Goal: Transaction & Acquisition: Purchase product/service

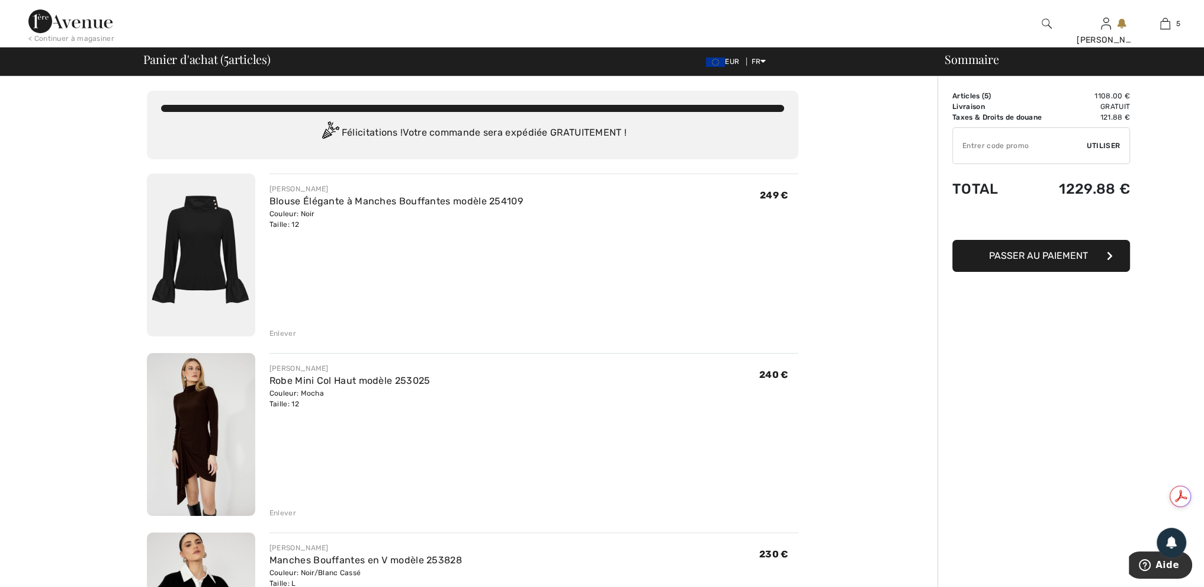
click at [71, 28] on img at bounding box center [70, 21] width 84 height 24
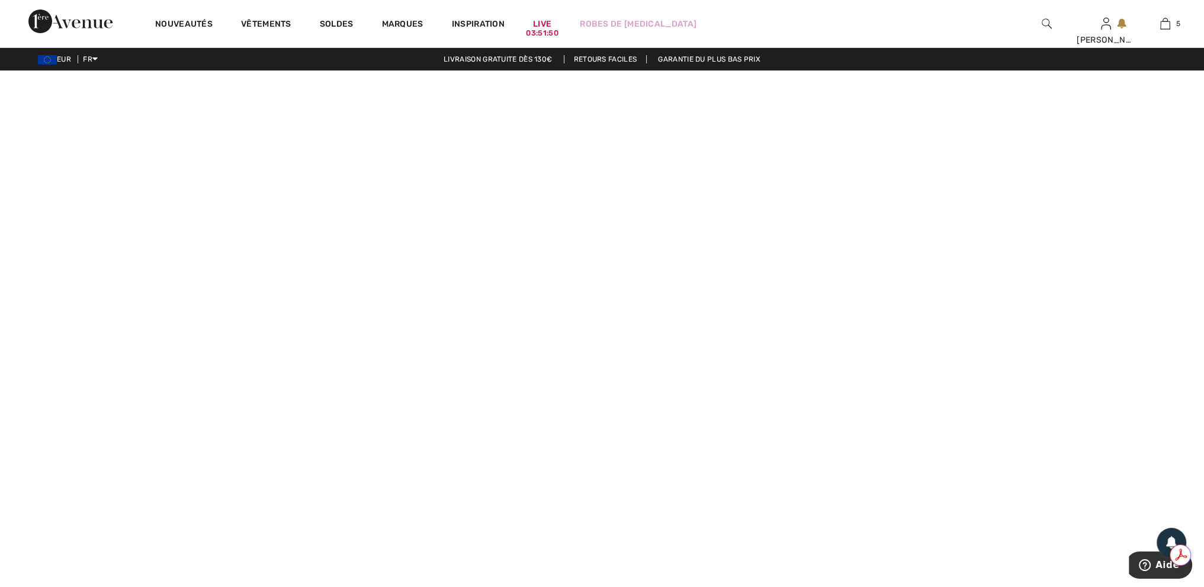
click at [249, 443] on video at bounding box center [602, 371] width 1204 height 602
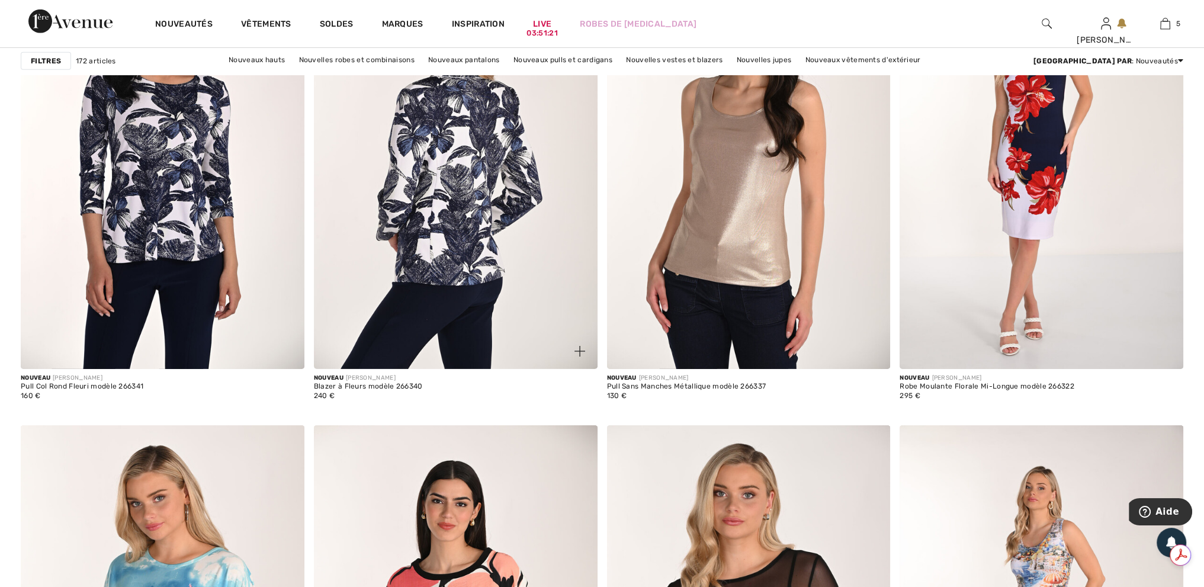
scroll to position [5270, 0]
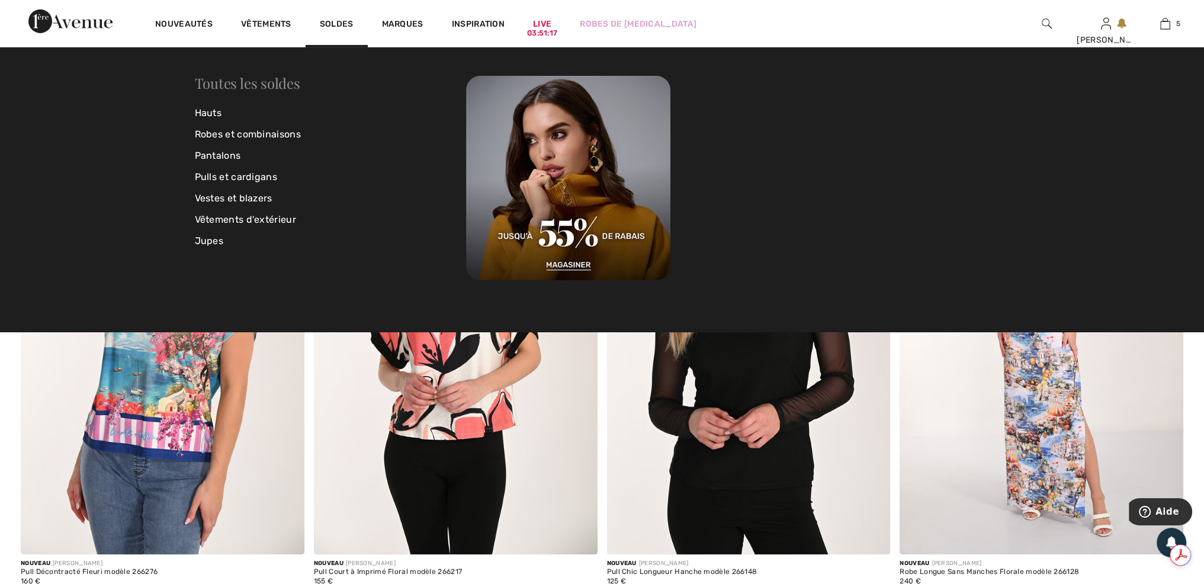
click at [284, 79] on link "Toutes les soldes" at bounding box center [247, 82] width 105 height 19
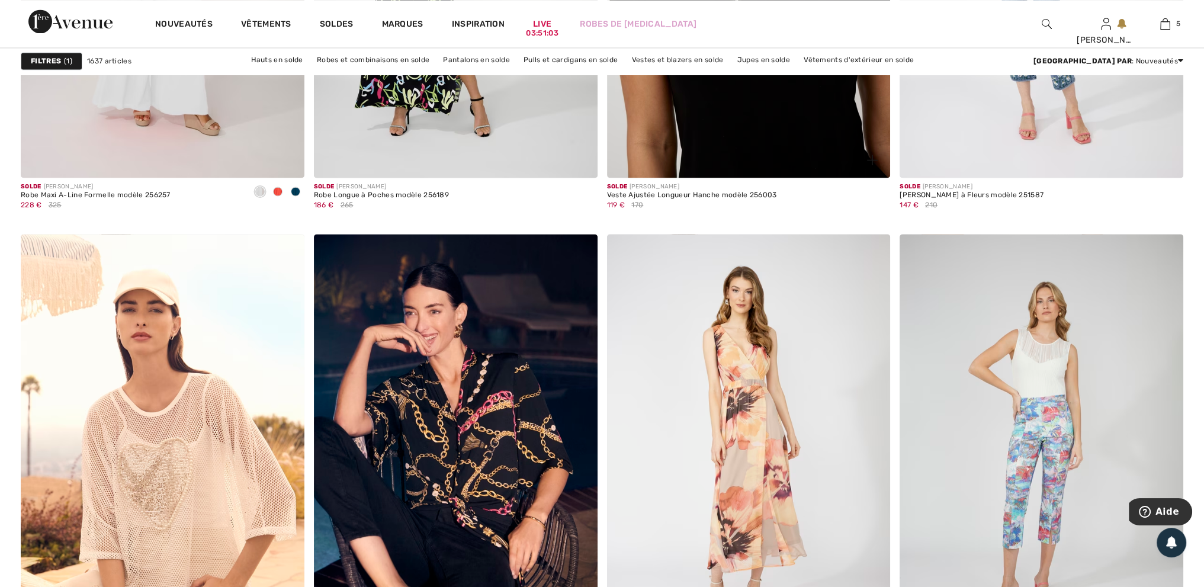
scroll to position [2783, 0]
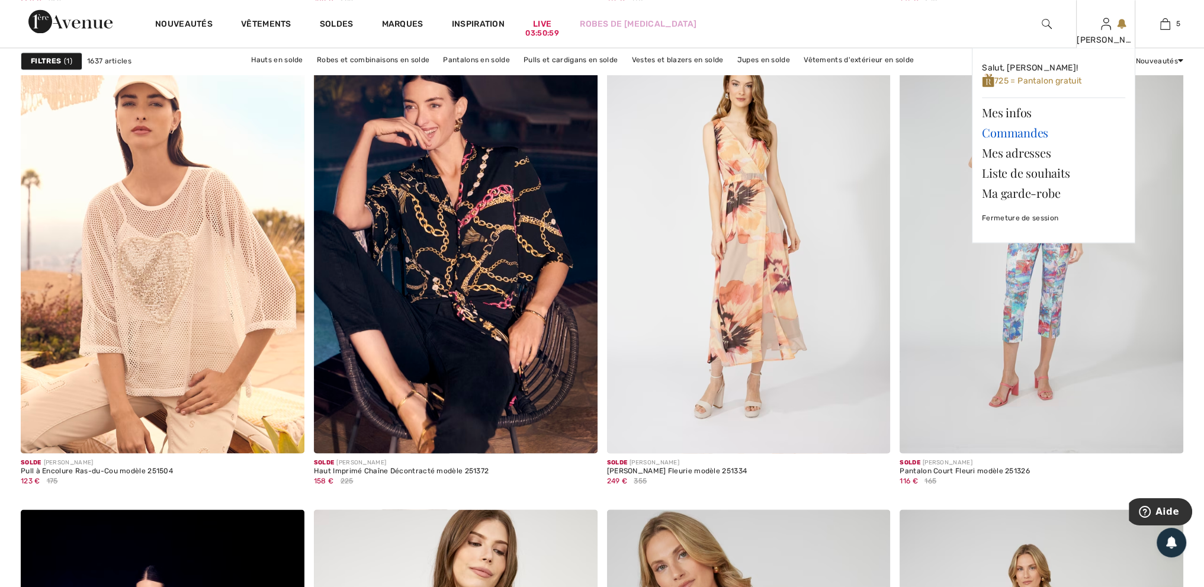
click at [992, 132] on link "Commandes" at bounding box center [1053, 133] width 143 height 20
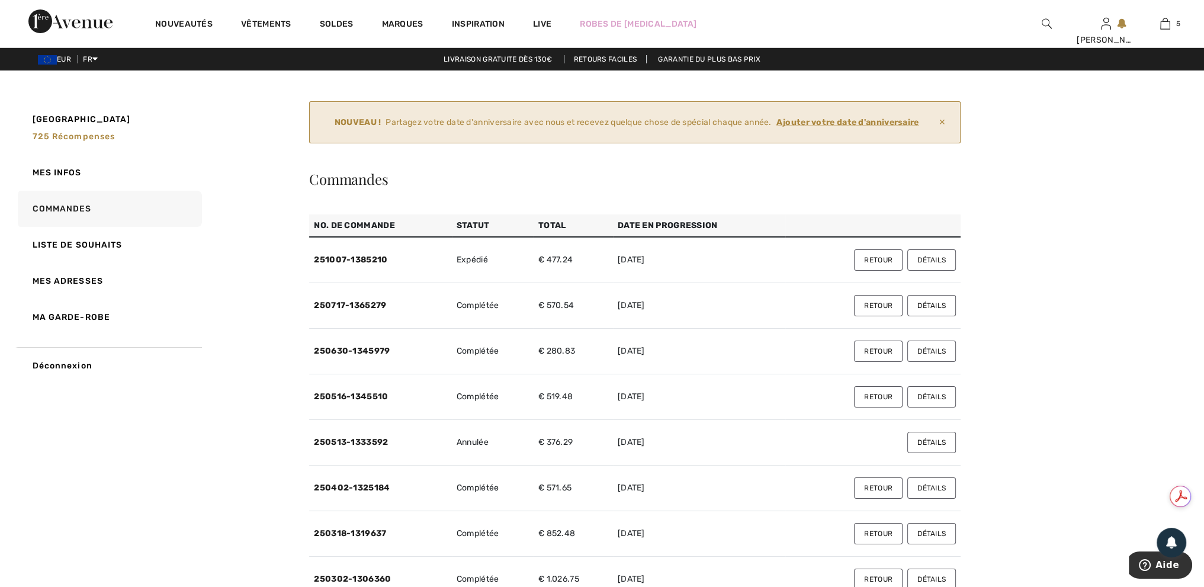
click at [936, 260] on button "Détails" at bounding box center [931, 259] width 49 height 21
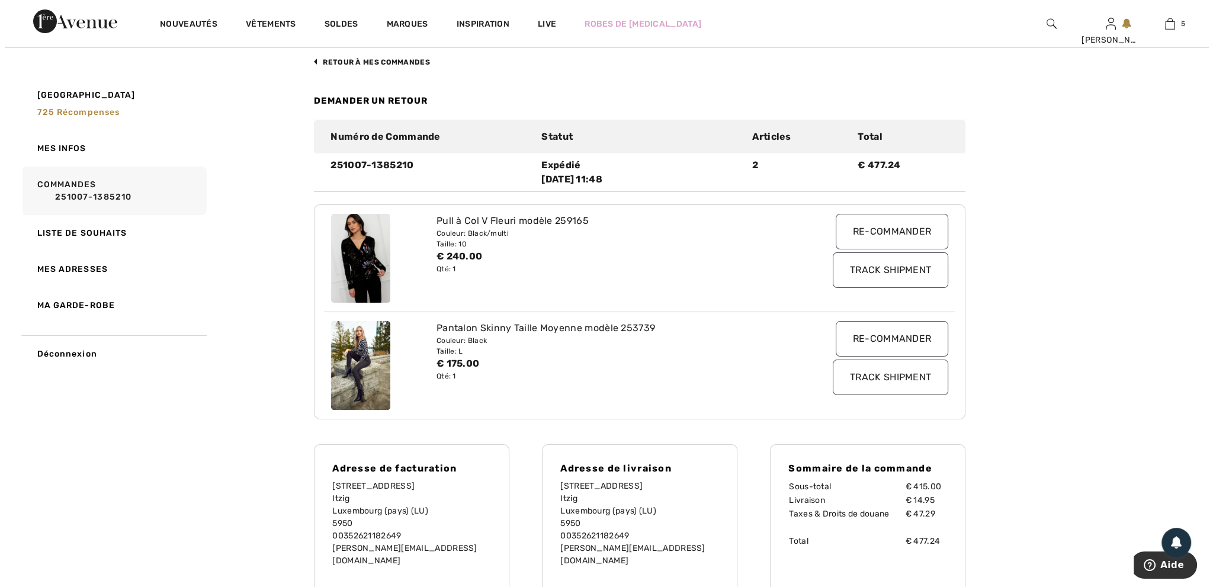
scroll to position [237, 0]
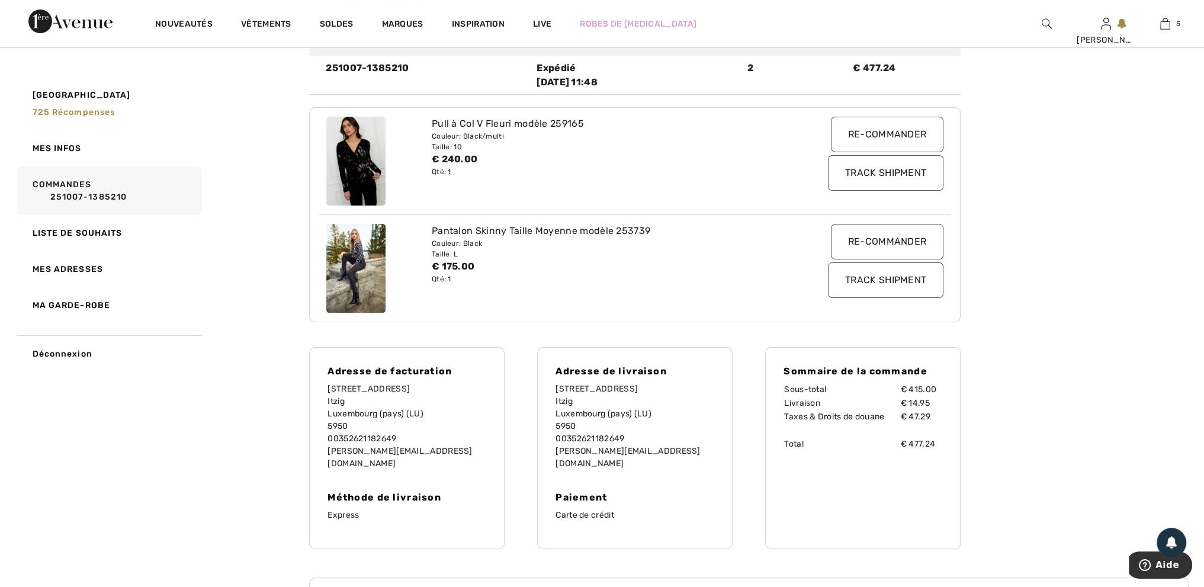
click at [556, 227] on div "Pantalon Skinny Taille Moyenne modèle 253739" at bounding box center [609, 231] width 354 height 14
click at [372, 254] on img at bounding box center [355, 268] width 59 height 89
click at [613, 230] on div "Pantalon Skinny Taille Moyenne modèle 253739" at bounding box center [609, 231] width 354 height 14
drag, startPoint x: 660, startPoint y: 231, endPoint x: 616, endPoint y: 231, distance: 43.8
click at [616, 231] on div "Pantalon Skinny Taille Moyenne modèle 253739" at bounding box center [609, 231] width 354 height 14
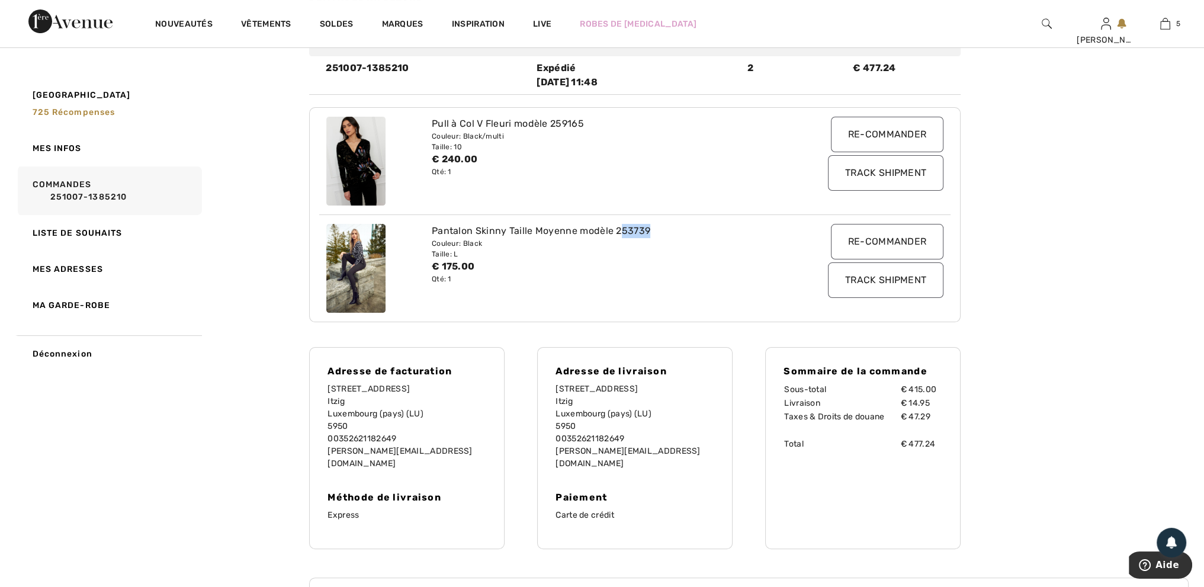
copy div "53739"
click at [1048, 28] on img at bounding box center [1047, 24] width 10 height 14
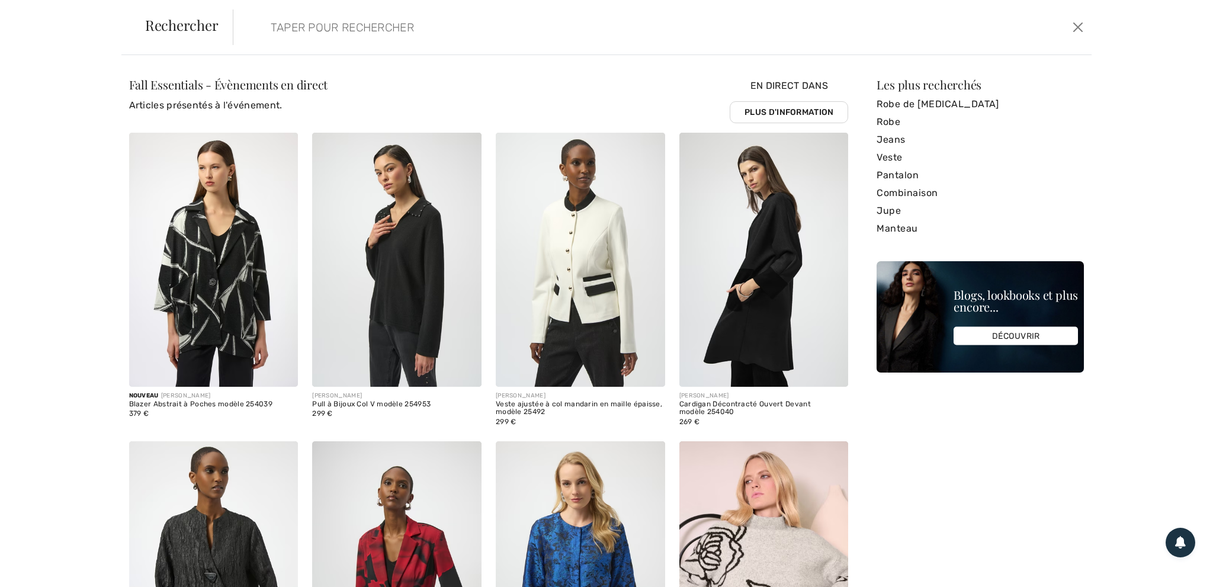
paste input "53739"
click at [262, 25] on input "53739" at bounding box center [565, 27] width 606 height 36
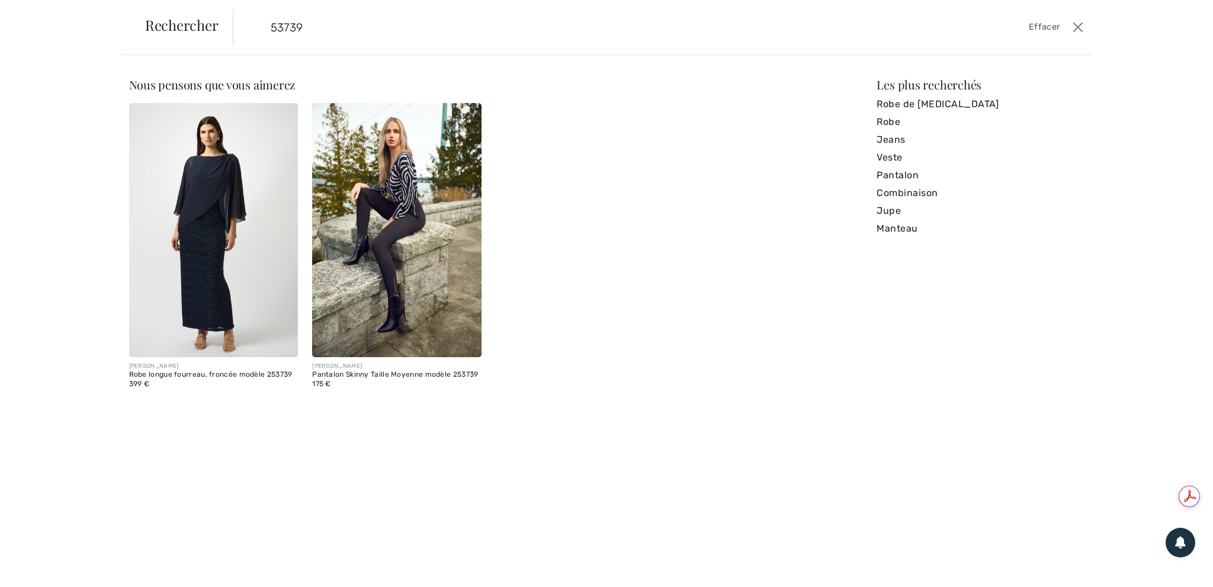
scroll to position [0, 0]
type input "53739"
click at [384, 374] on div "Pantalon Skinny Taille Moyenne modèle 253739" at bounding box center [396, 375] width 169 height 8
click at [388, 250] on img at bounding box center [396, 230] width 169 height 254
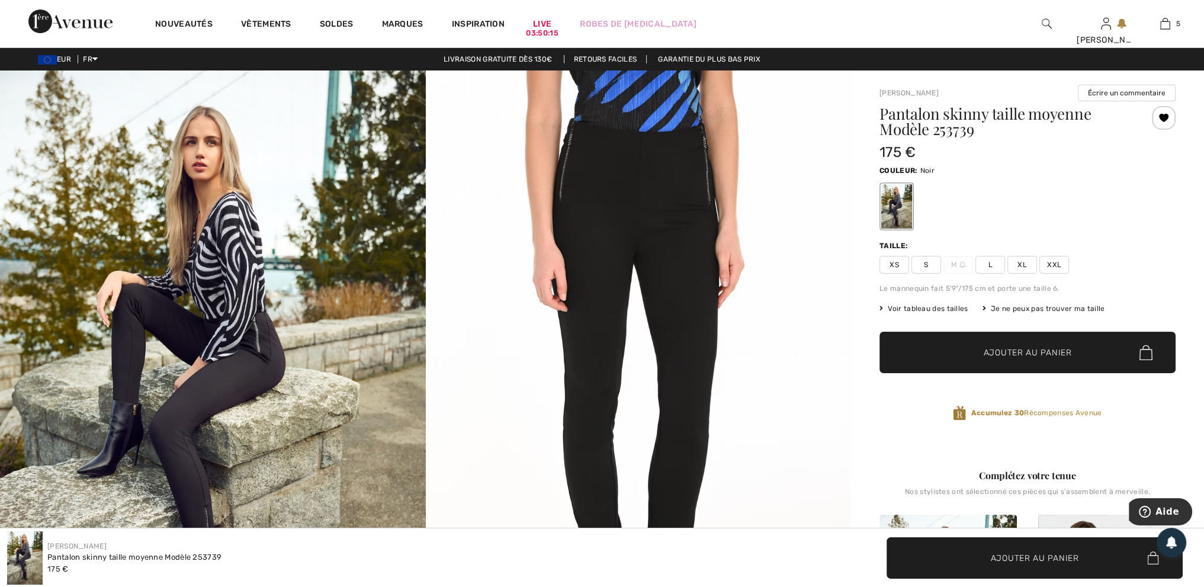
click at [962, 265] on img at bounding box center [962, 265] width 6 height 6
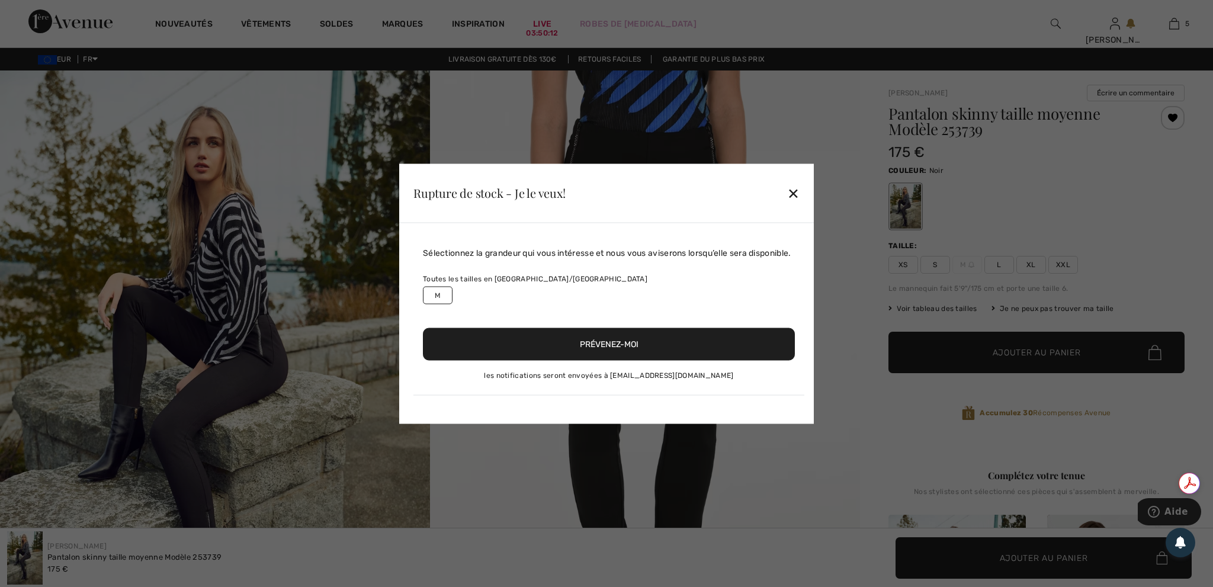
click at [613, 343] on button "Prévenez-moi" at bounding box center [609, 343] width 372 height 33
click at [618, 385] on div "Sélectionnez la grandeur qui vous intéresse et nous vous aviserons lorsqu’elle …" at bounding box center [608, 320] width 391 height 149
click at [650, 355] on button "Prévenez-moi" at bounding box center [609, 343] width 372 height 33
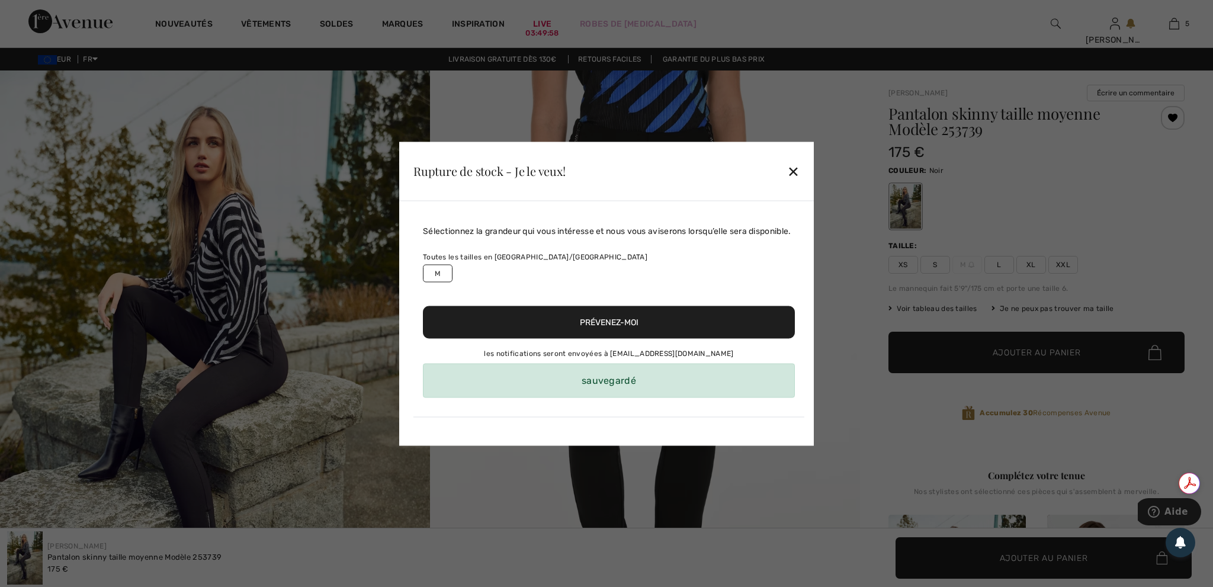
click at [795, 173] on div "✕" at bounding box center [793, 171] width 12 height 25
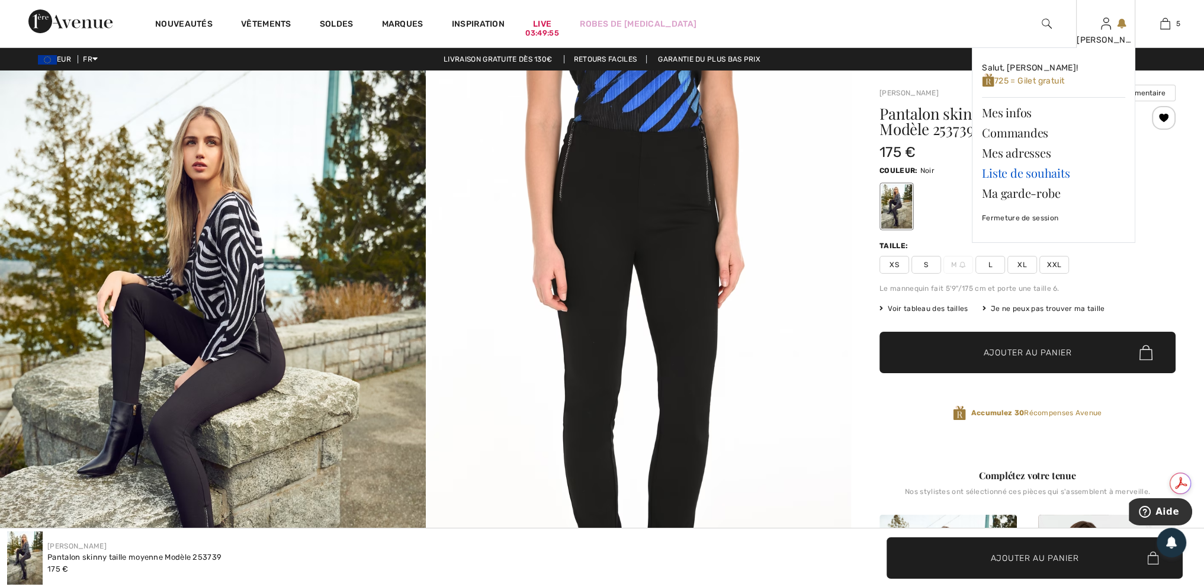
click at [1049, 173] on link "Liste de souhaits" at bounding box center [1053, 173] width 143 height 20
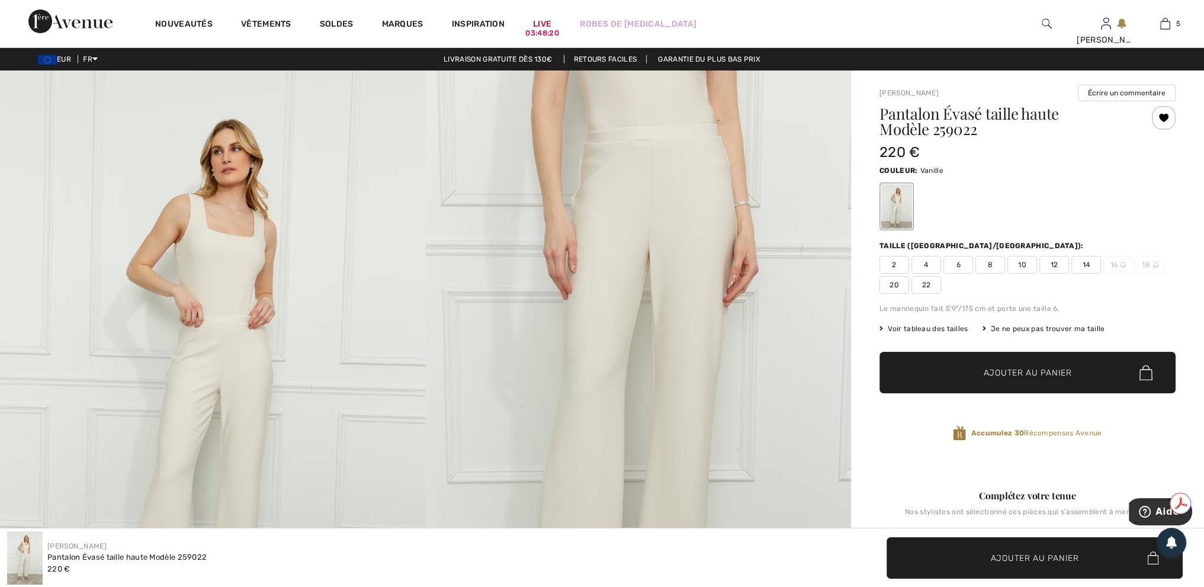
click at [417, 358] on img at bounding box center [213, 389] width 426 height 638
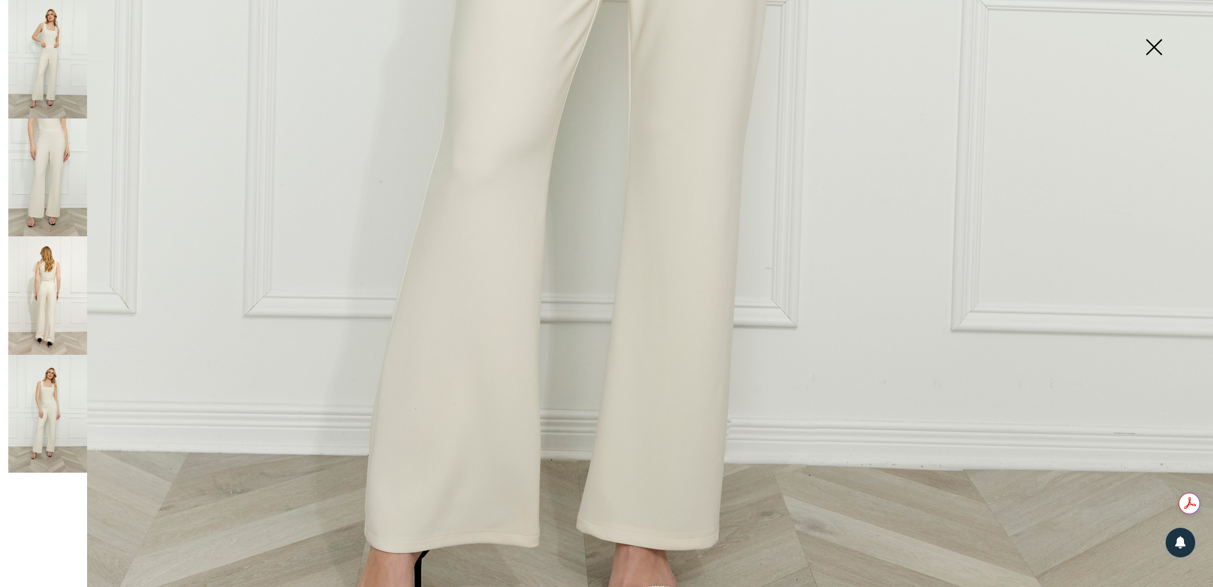
scroll to position [1007, 0]
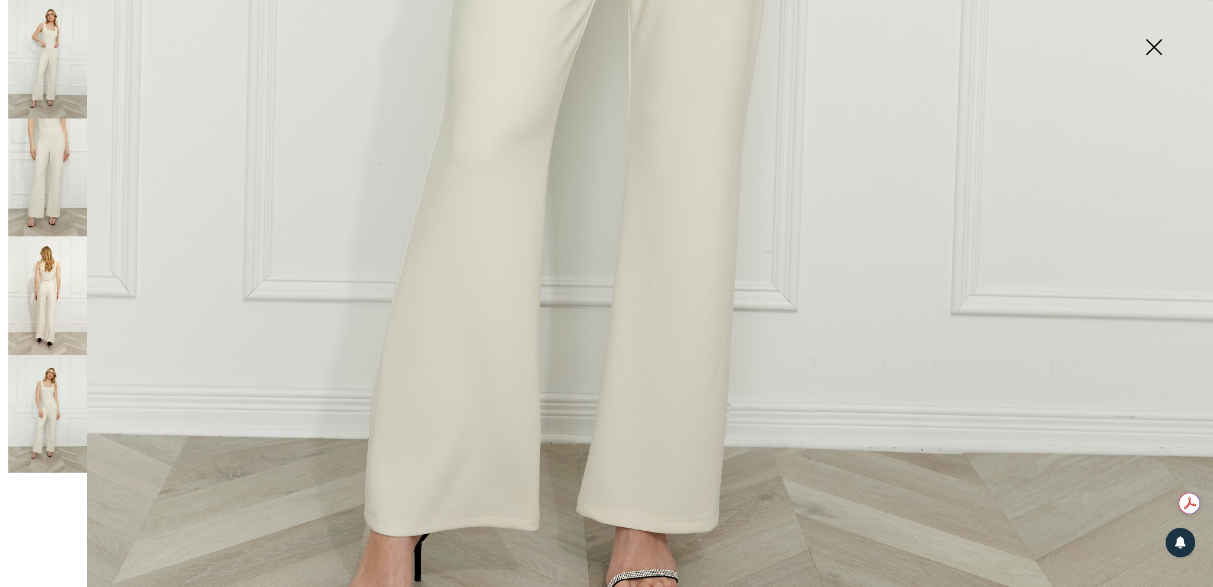
click at [56, 319] on img at bounding box center [47, 295] width 79 height 118
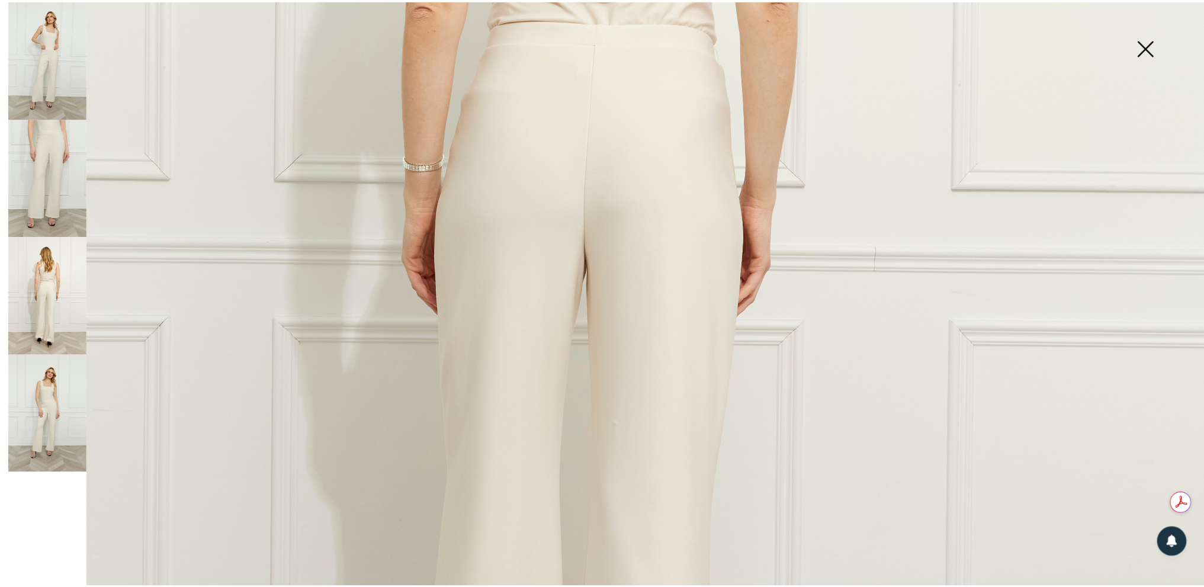
scroll to position [651, 0]
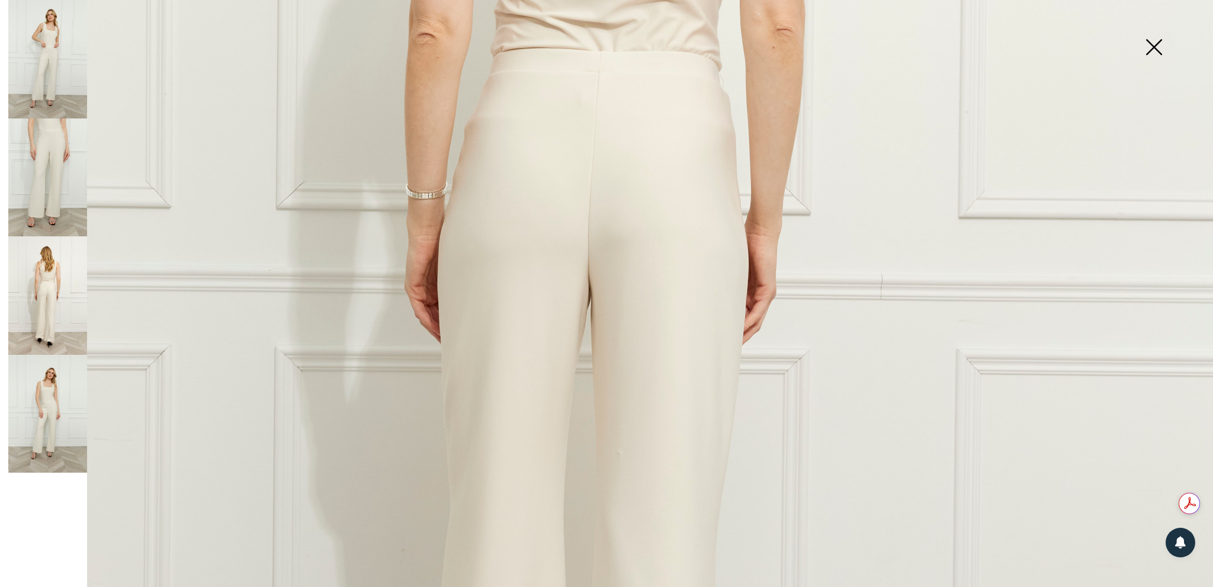
click at [1153, 54] on img at bounding box center [1153, 48] width 59 height 61
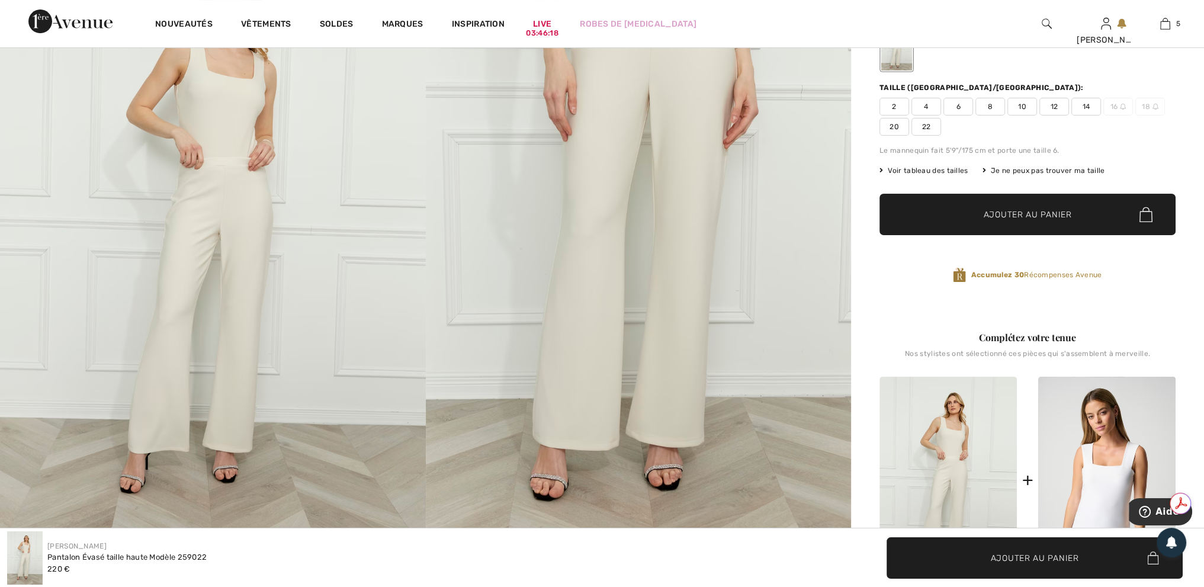
scroll to position [296, 0]
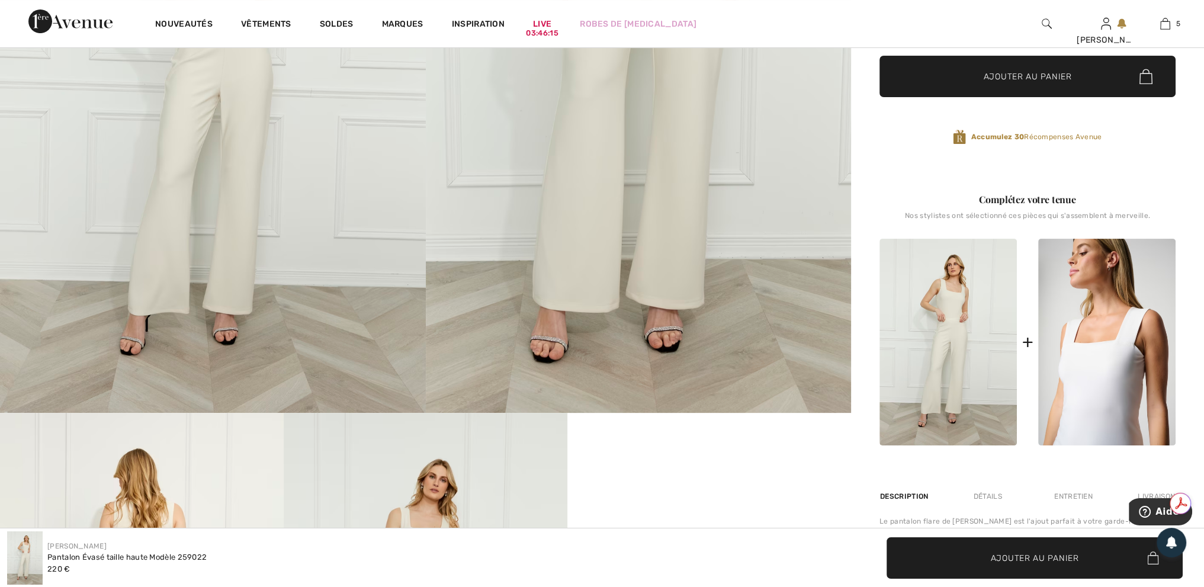
click at [1071, 350] on img at bounding box center [1106, 342] width 137 height 207
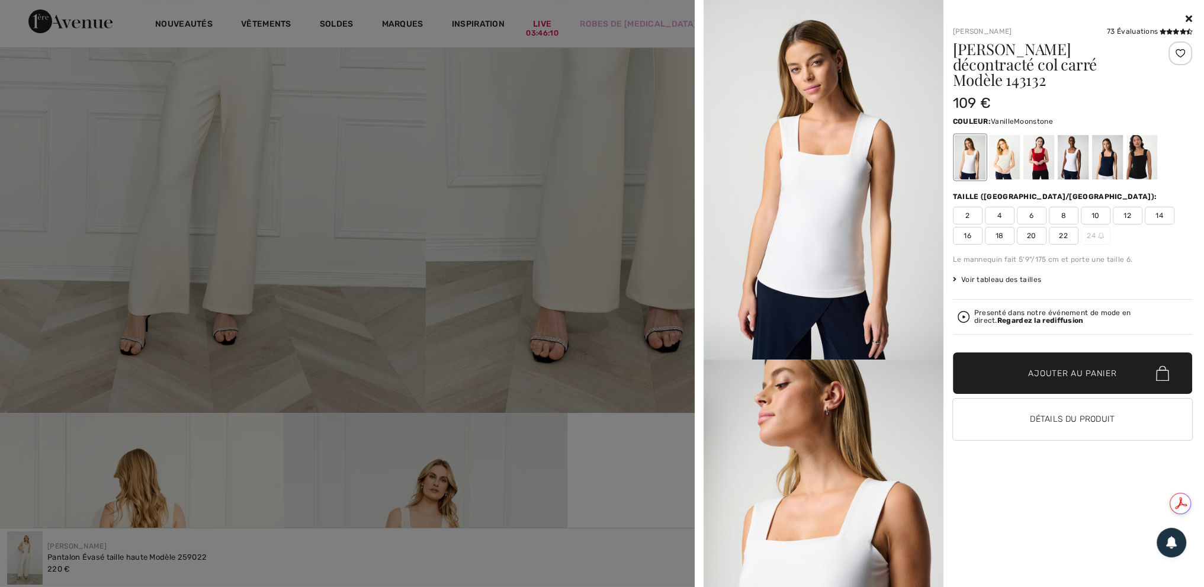
click at [1005, 144] on div at bounding box center [1003, 157] width 31 height 44
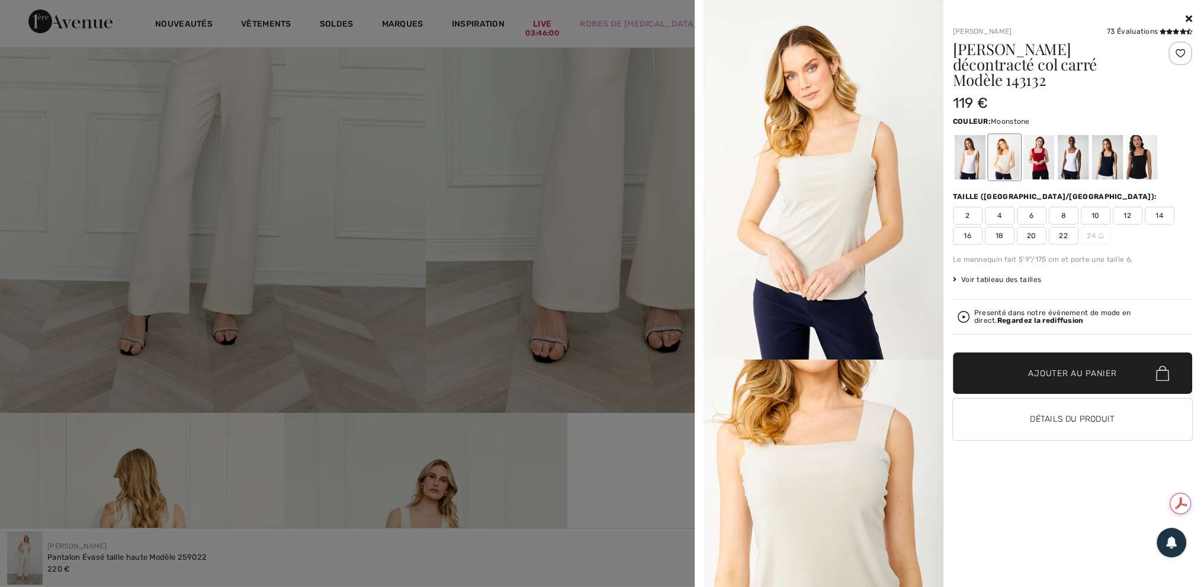
click at [1128, 207] on span "12" at bounding box center [1128, 216] width 30 height 18
click at [1090, 367] on span "Ajouter au panier" at bounding box center [1072, 373] width 88 height 12
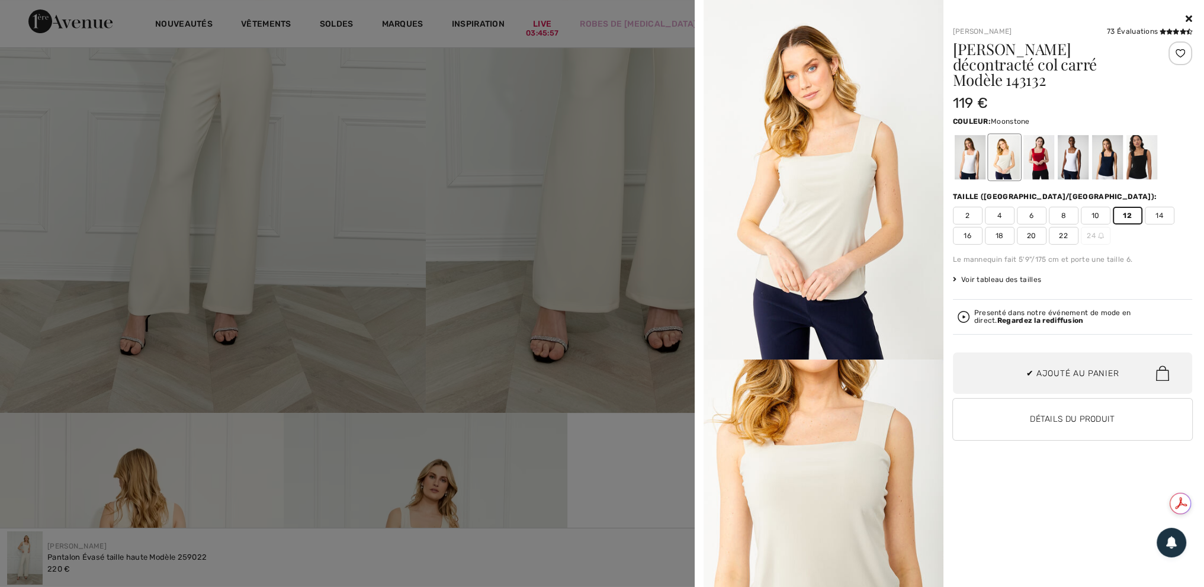
scroll to position [405, 0]
click at [585, 247] on div at bounding box center [602, 293] width 1204 height 587
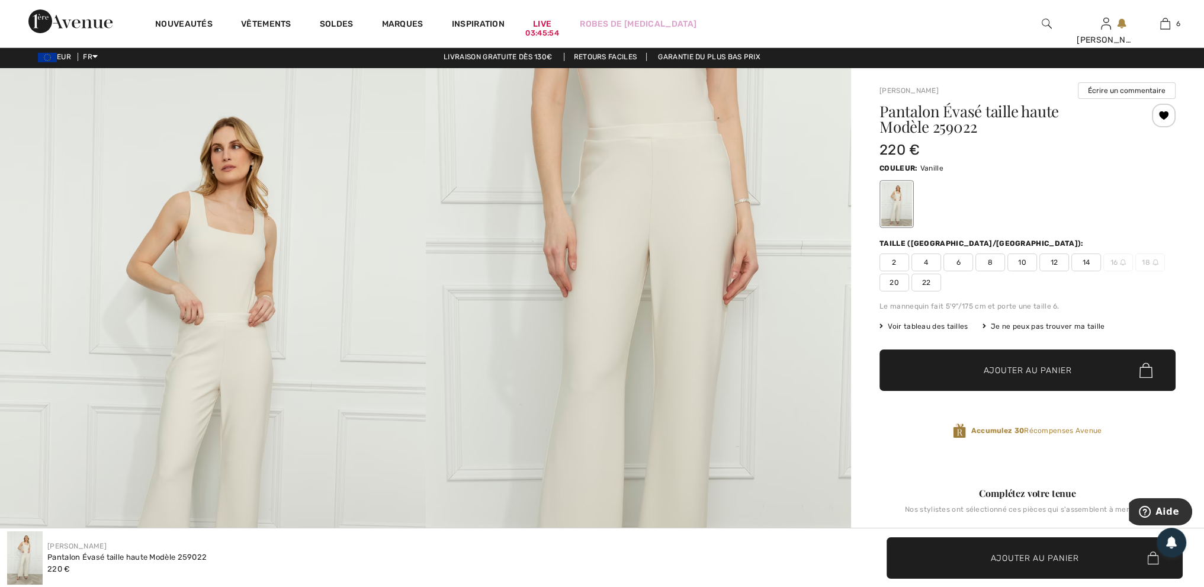
scroll to position [0, 0]
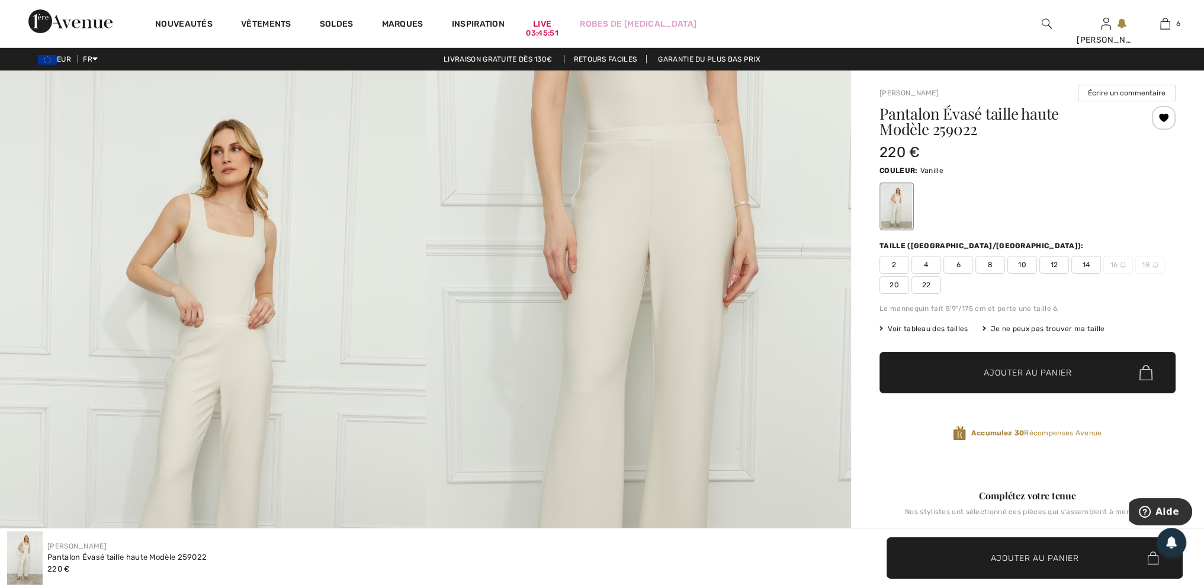
click at [1018, 264] on span "10" at bounding box center [1022, 265] width 30 height 18
click at [1042, 375] on span "Ajouter au panier" at bounding box center [1028, 373] width 88 height 12
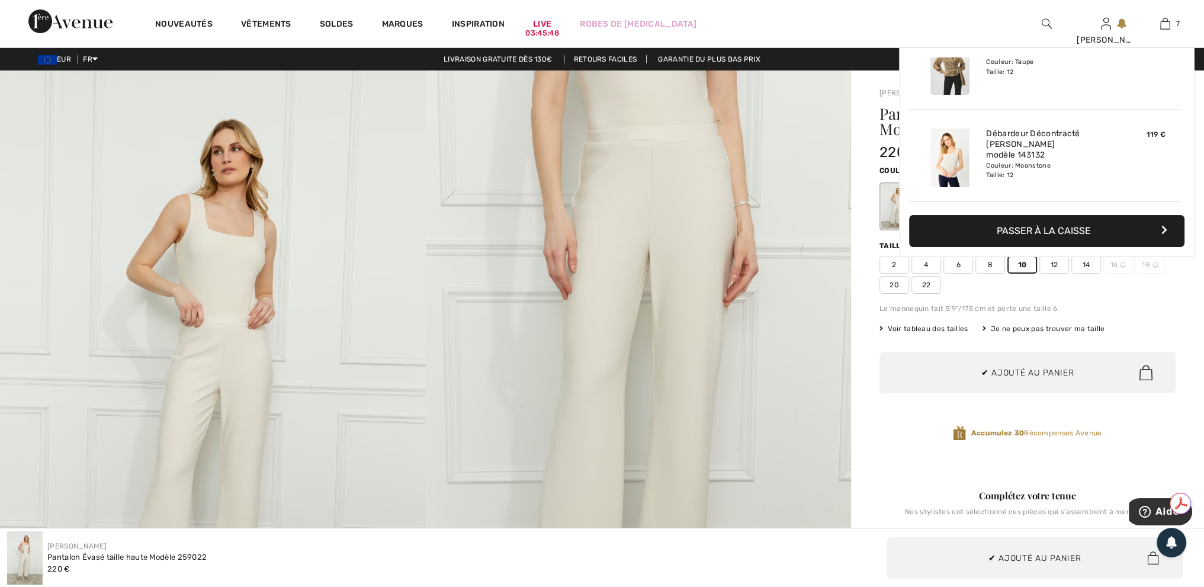
scroll to position [497, 0]
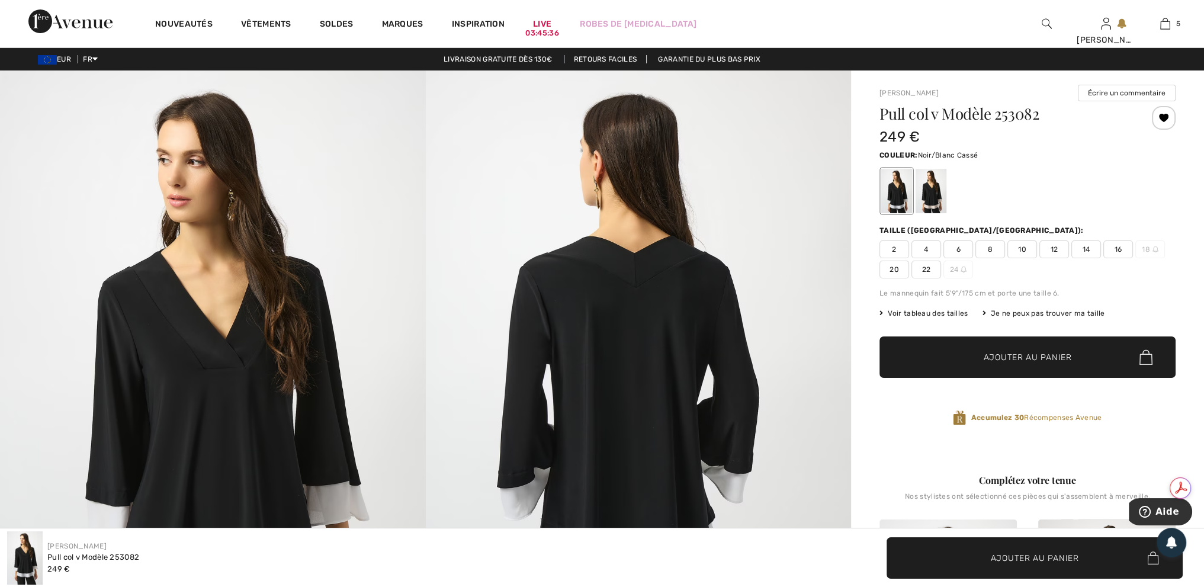
click at [1054, 250] on span "12" at bounding box center [1054, 249] width 30 height 18
click at [1016, 355] on span "Ajouter au panier" at bounding box center [1028, 357] width 88 height 12
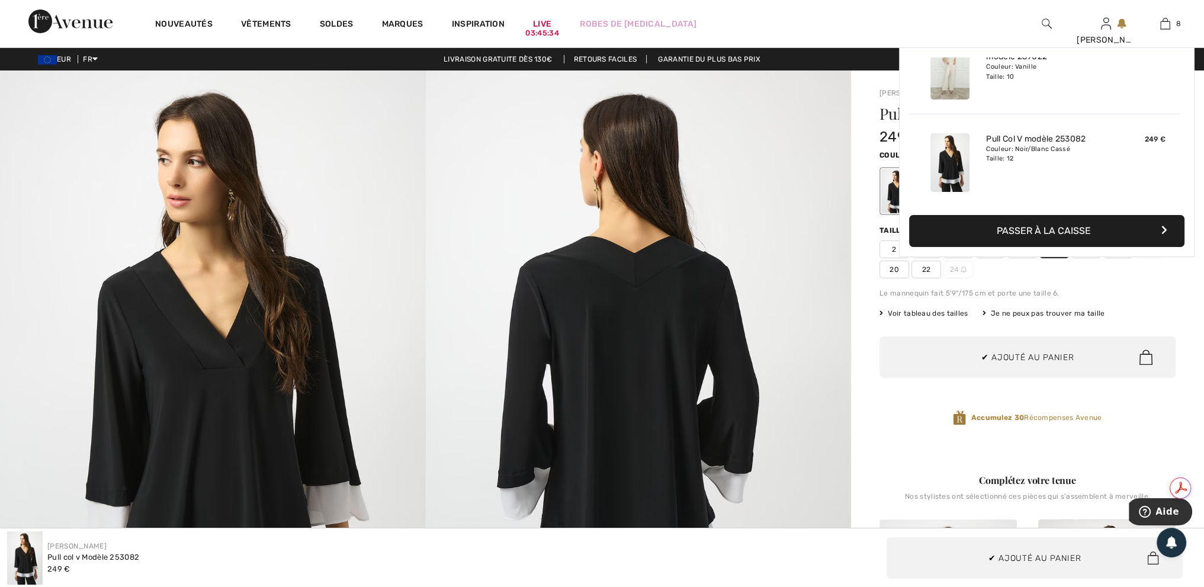
scroll to position [590, 0]
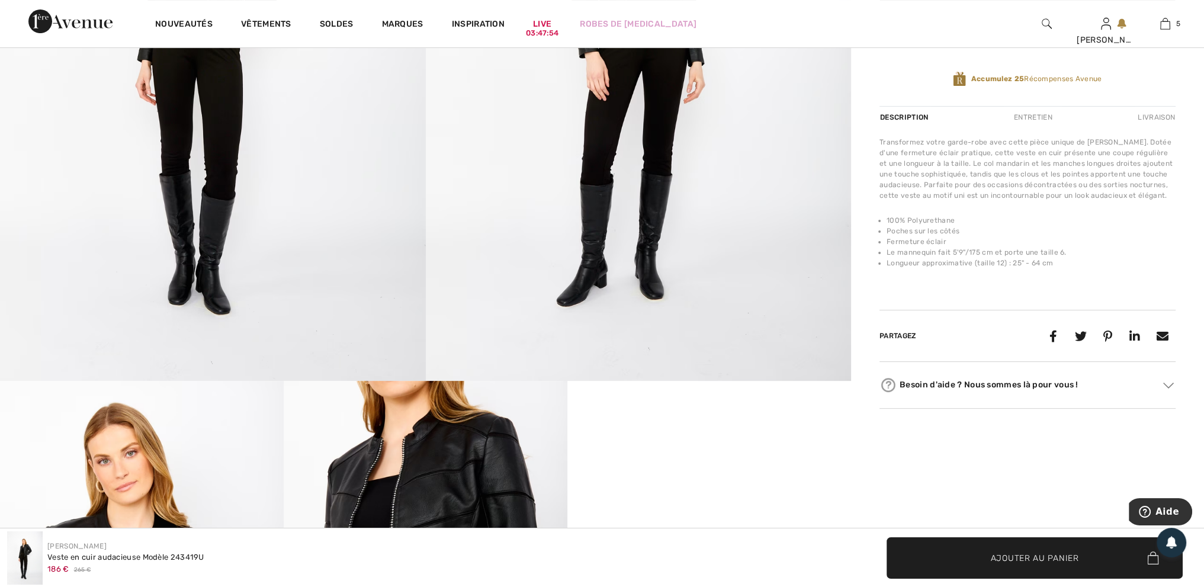
scroll to position [59, 0]
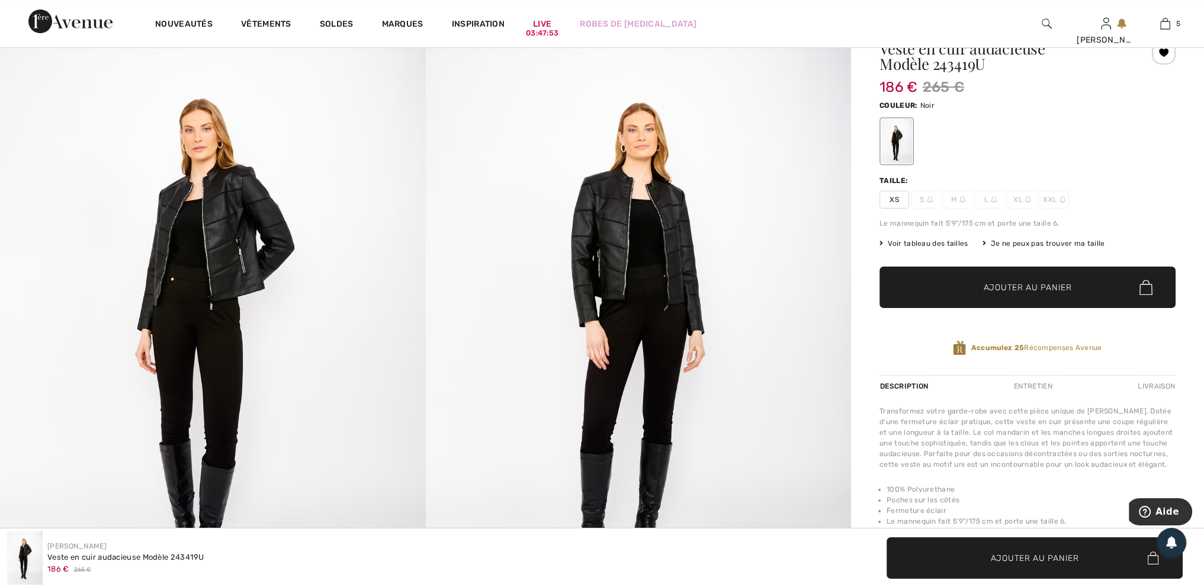
drag, startPoint x: 994, startPoint y: 198, endPoint x: 976, endPoint y: 298, distance: 101.0
click at [993, 198] on img at bounding box center [994, 200] width 6 height 6
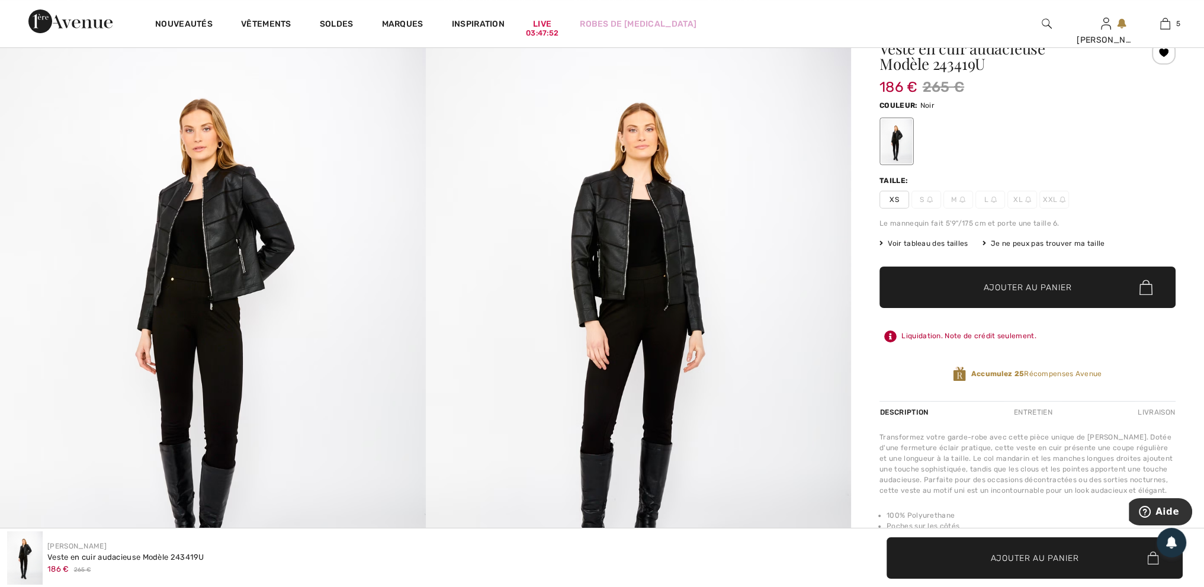
click at [982, 274] on span "✔ Ajouté au panier Ajouter au panier" at bounding box center [1027, 286] width 296 height 41
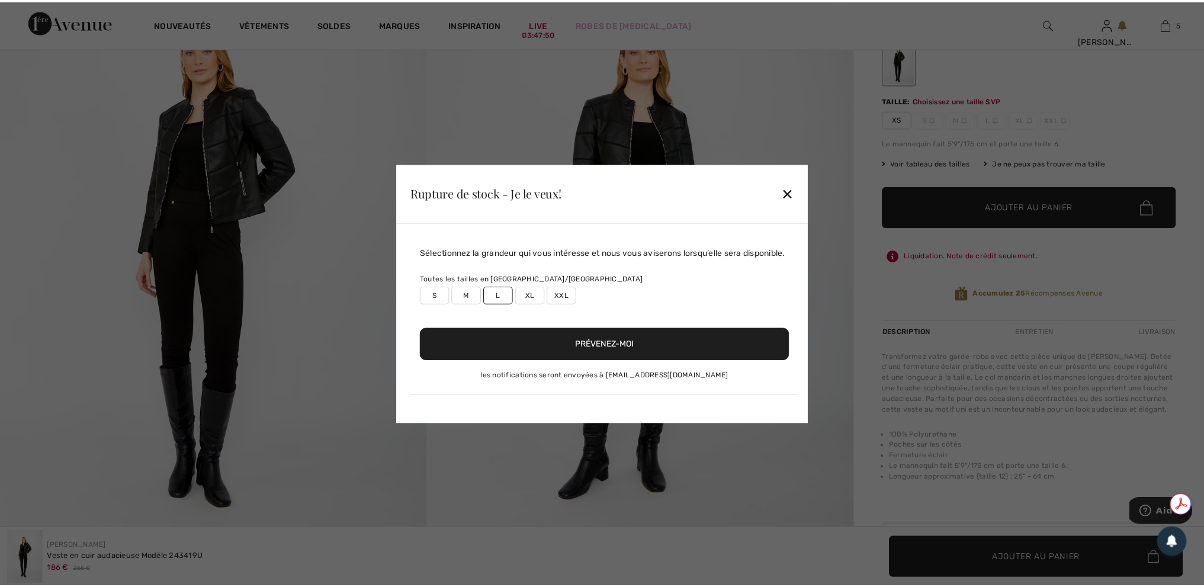
scroll to position [0, 0]
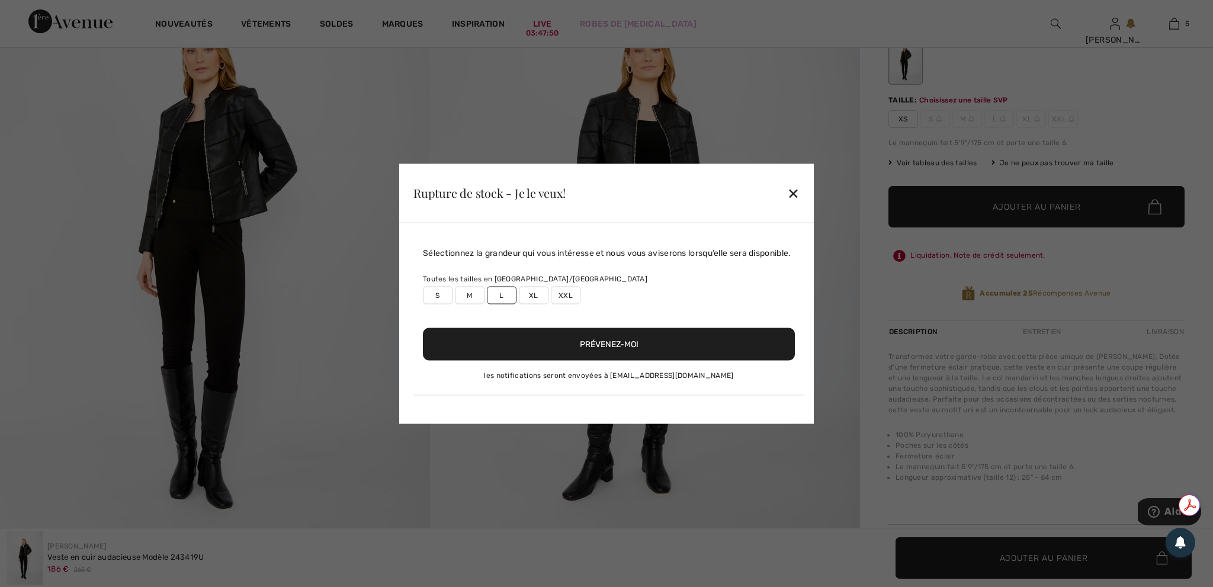
click at [596, 348] on button "Prévenez-moi" at bounding box center [609, 343] width 372 height 33
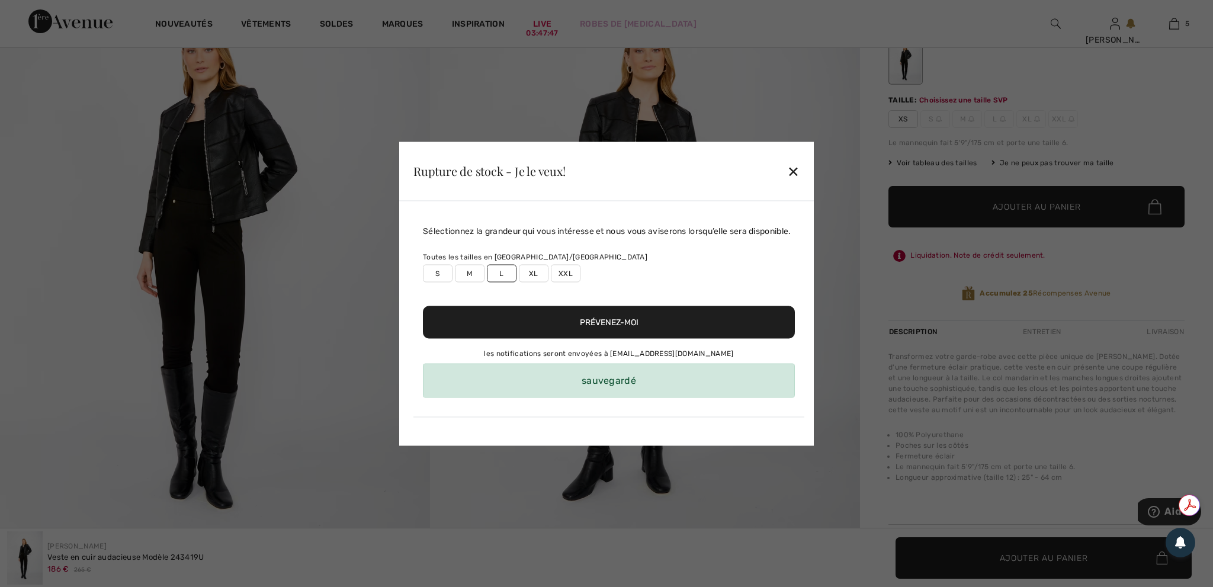
click at [622, 330] on button "Prévenez-moi" at bounding box center [609, 322] width 372 height 33
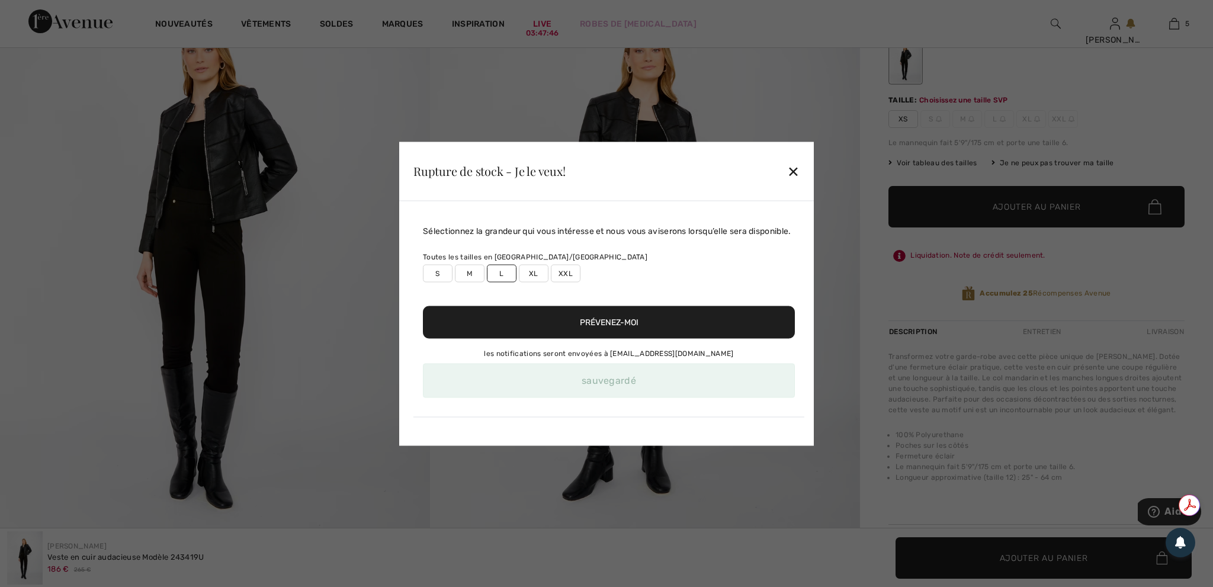
click at [796, 165] on div "✕" at bounding box center [793, 171] width 12 height 25
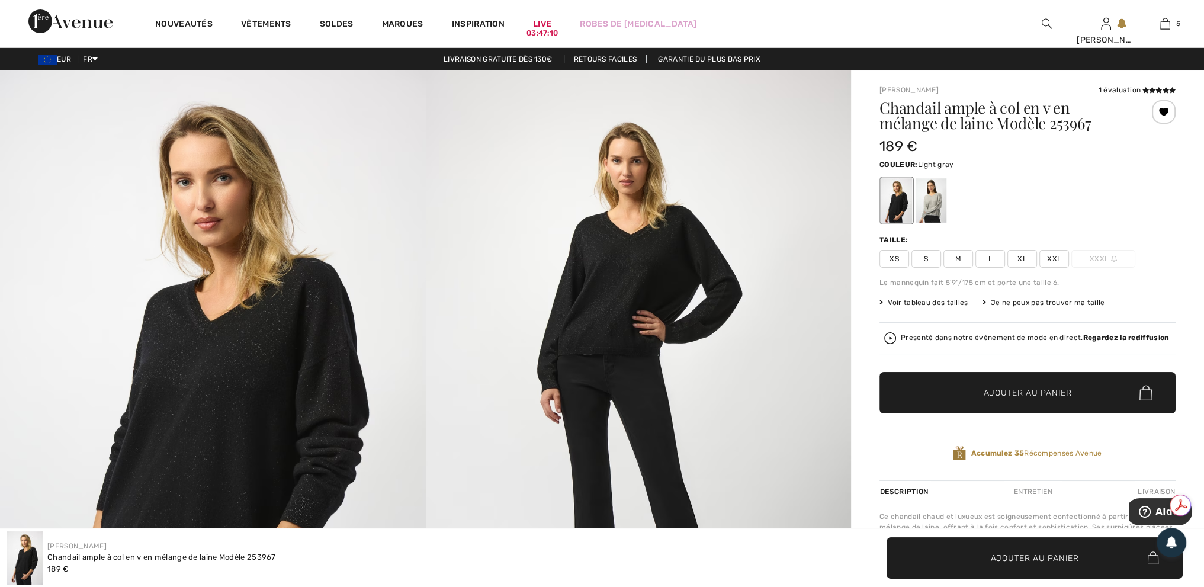
click at [936, 193] on div at bounding box center [930, 200] width 31 height 44
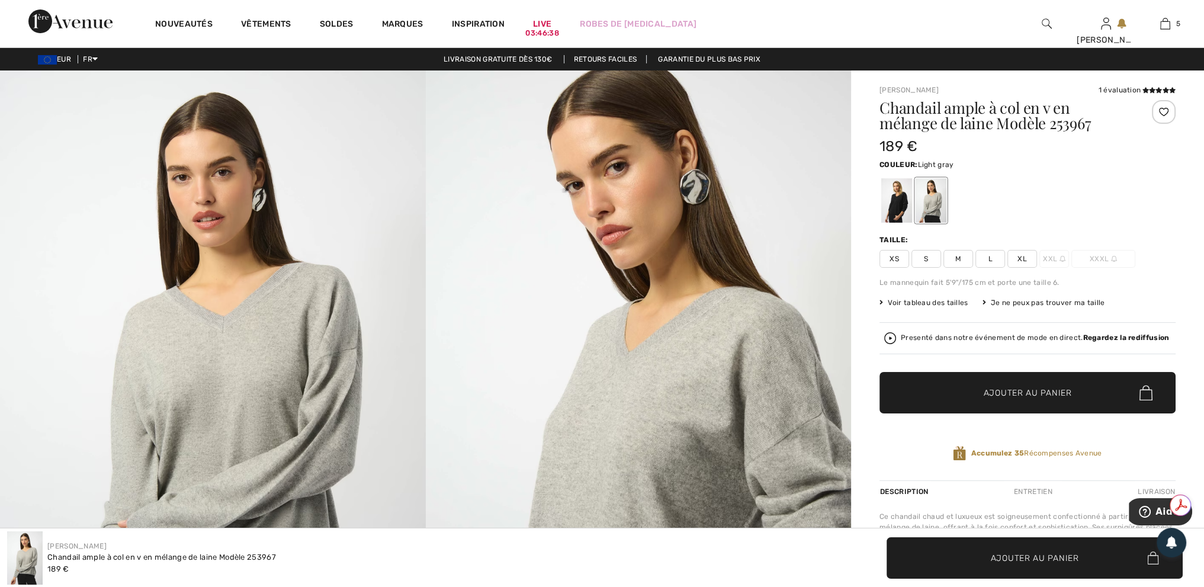
click at [532, 421] on img at bounding box center [639, 389] width 426 height 638
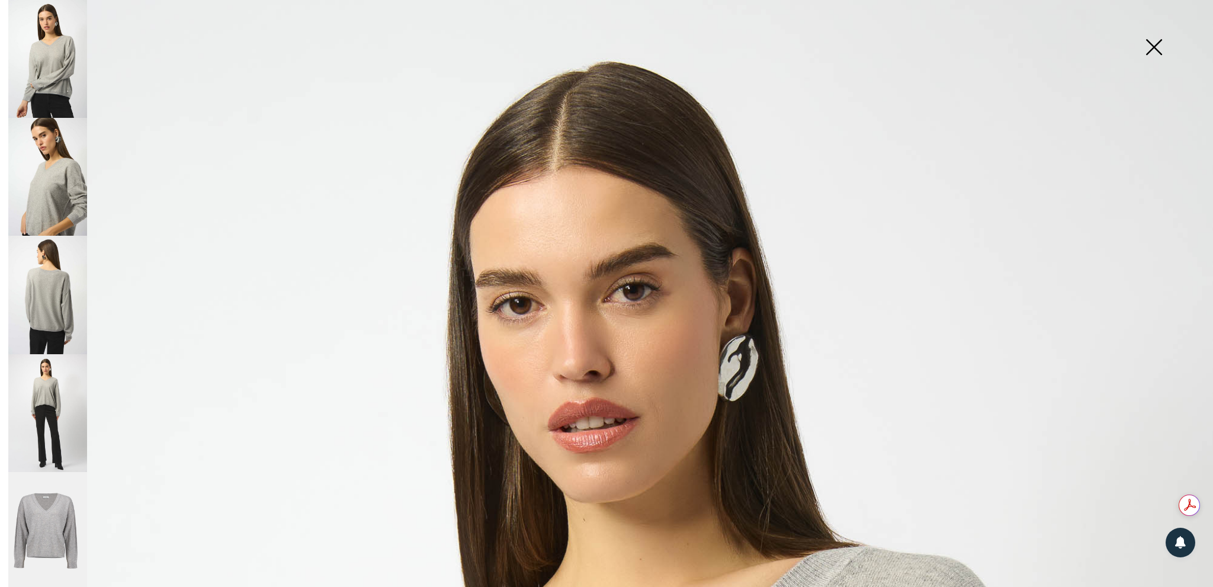
click at [1155, 47] on img at bounding box center [1153, 48] width 59 height 61
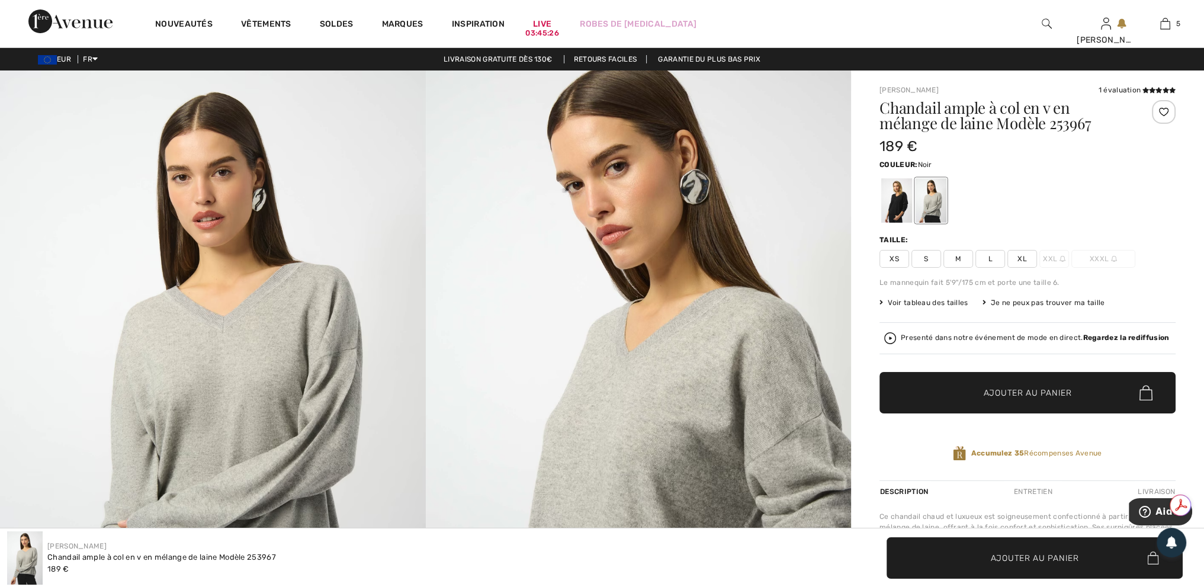
click at [893, 201] on div at bounding box center [896, 200] width 31 height 44
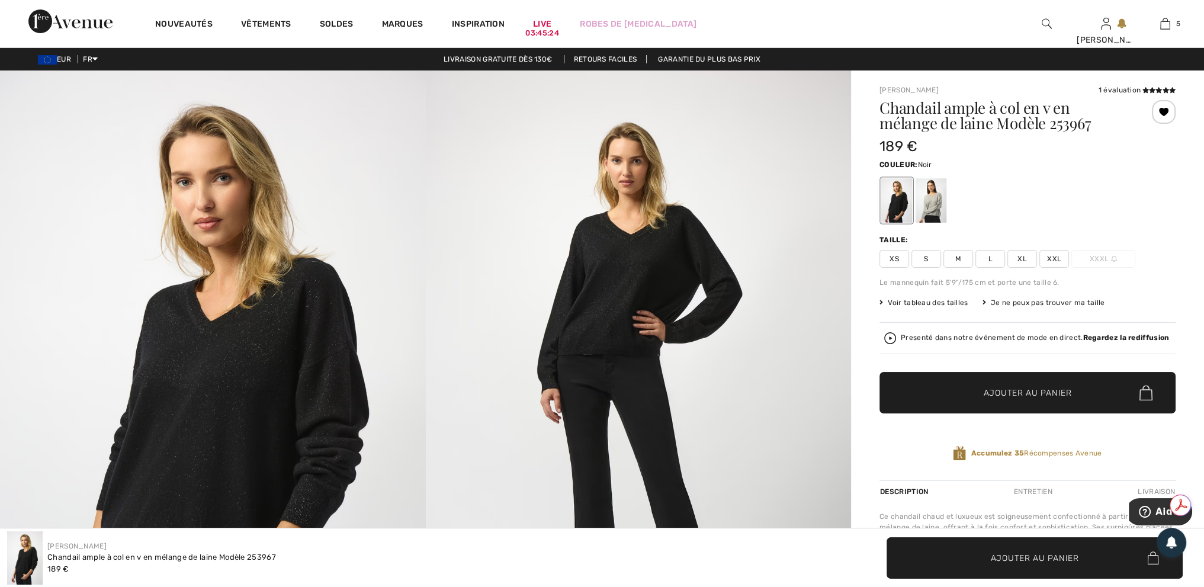
click at [983, 260] on span "L" at bounding box center [990, 259] width 30 height 18
click at [992, 391] on span "Ajouter au panier" at bounding box center [1028, 393] width 88 height 12
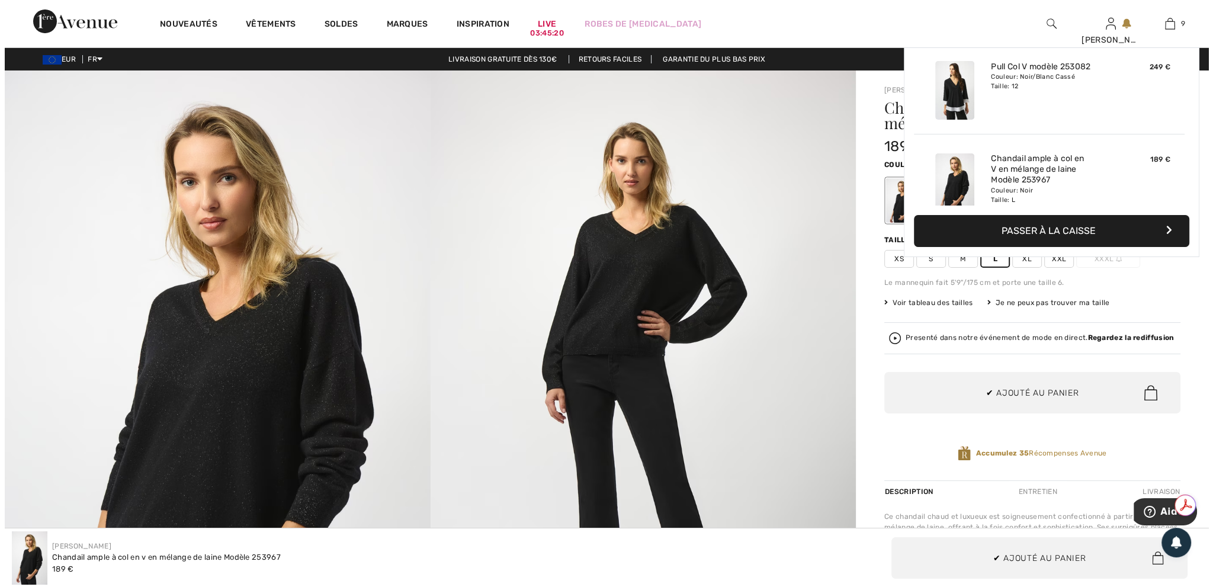
scroll to position [682, 0]
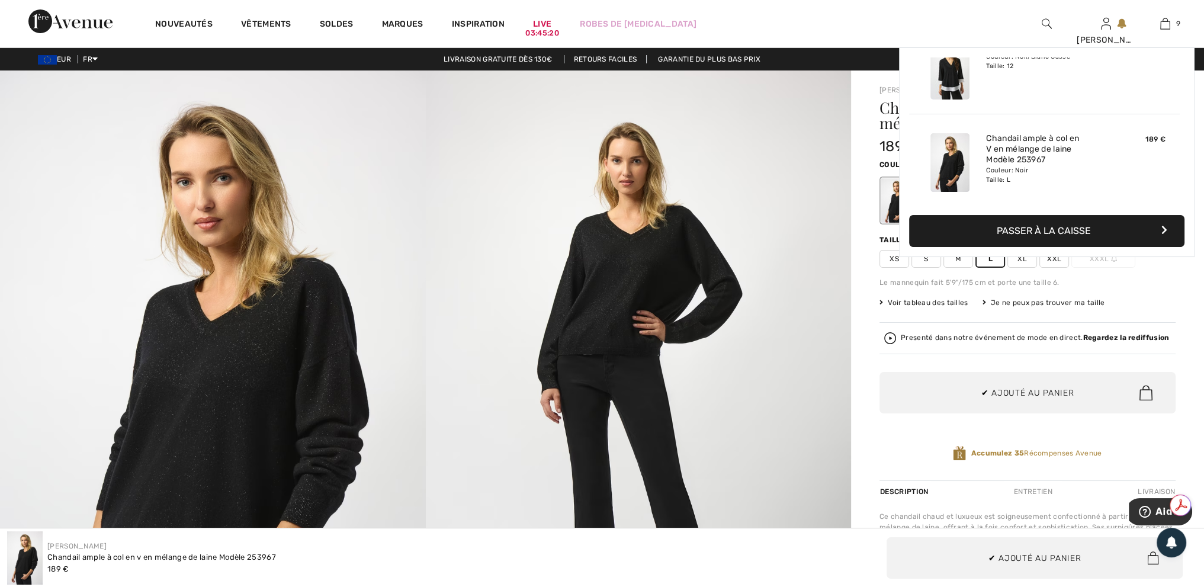
click at [317, 368] on img at bounding box center [213, 389] width 426 height 638
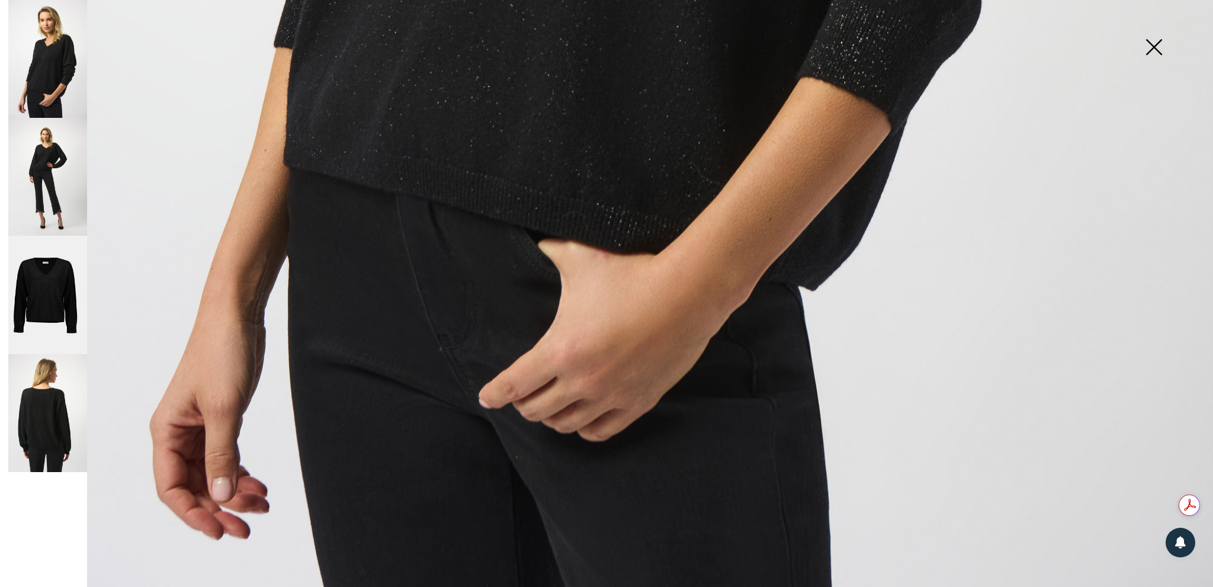
scroll to position [1217, 0]
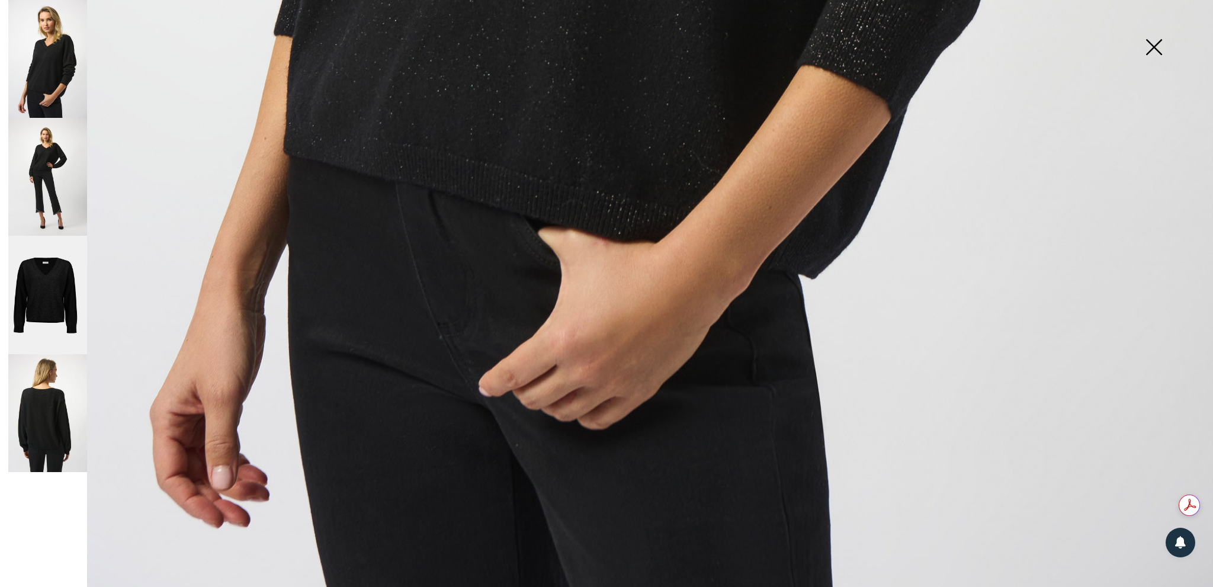
click at [27, 290] on img at bounding box center [47, 295] width 79 height 118
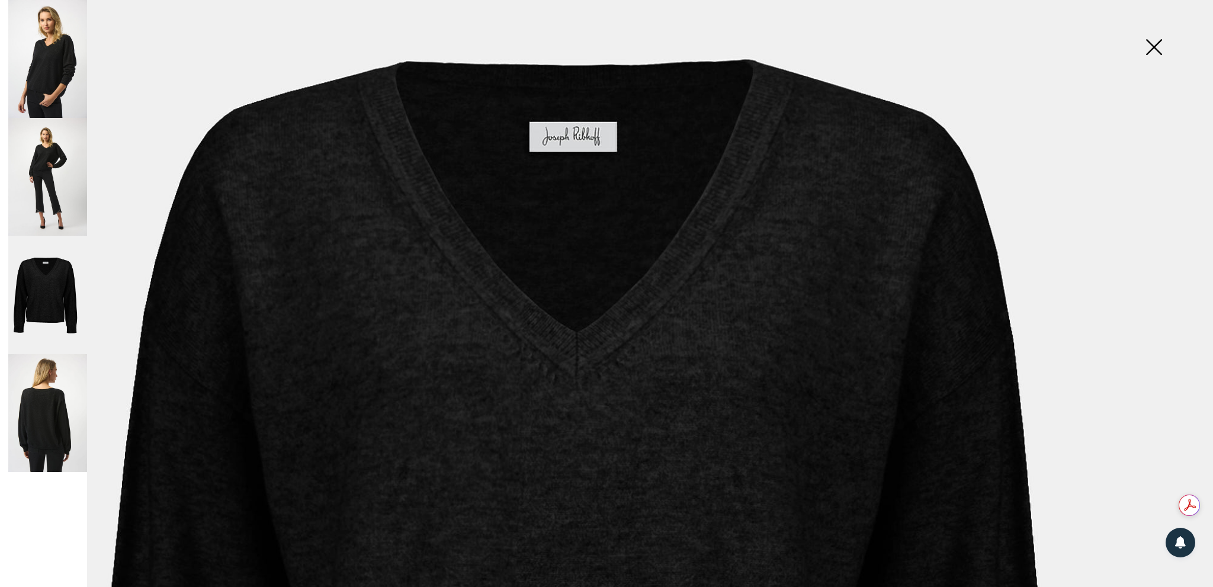
scroll to position [92, 0]
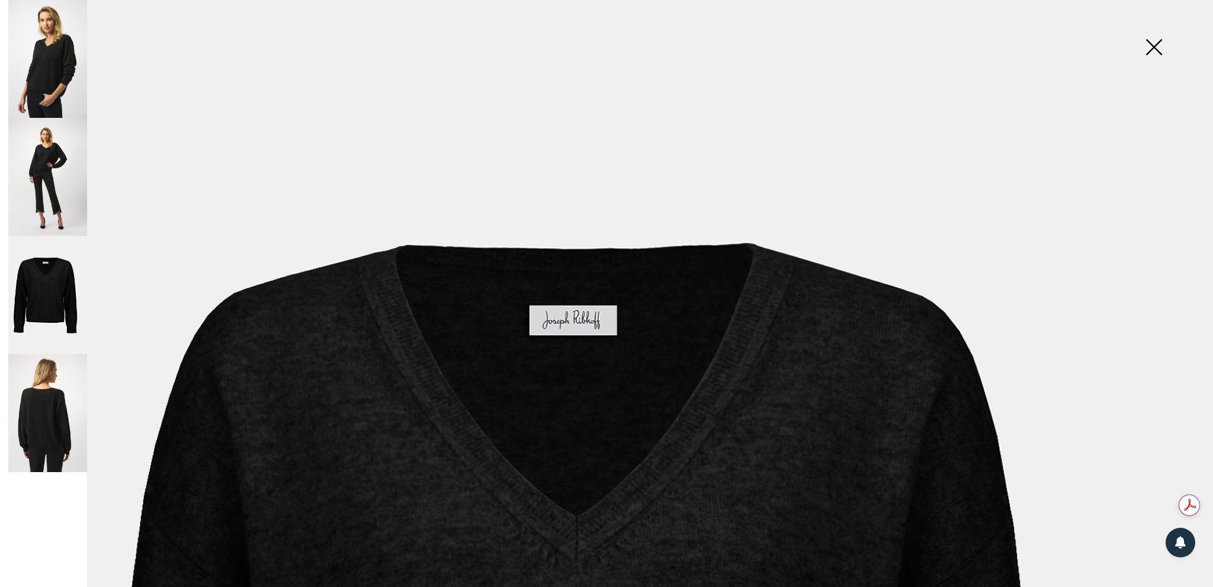
click at [30, 413] on img at bounding box center [47, 413] width 79 height 118
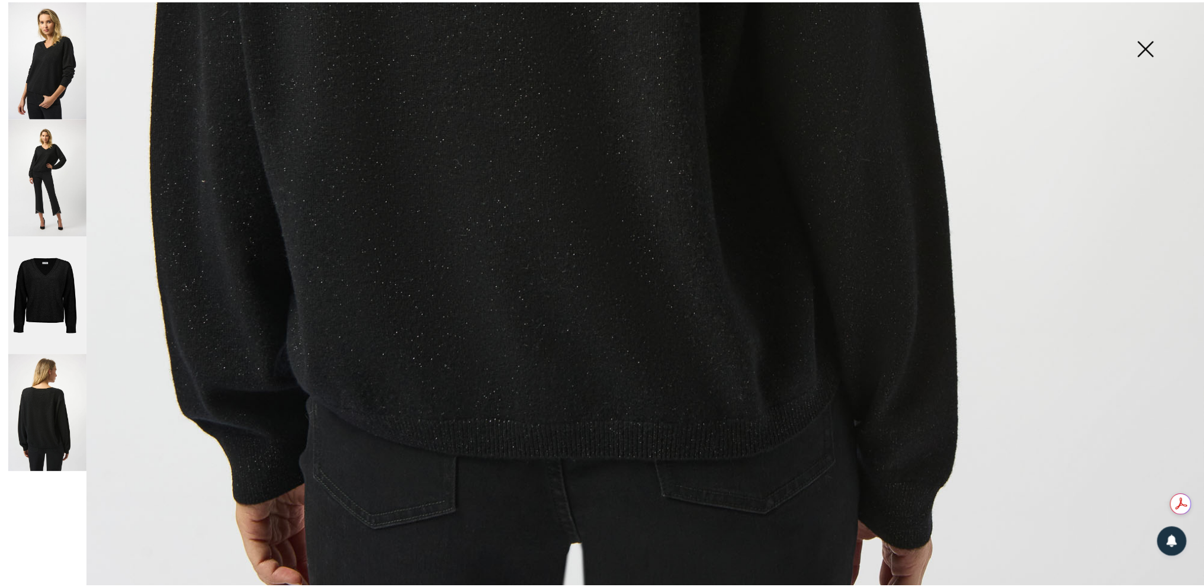
scroll to position [1158, 0]
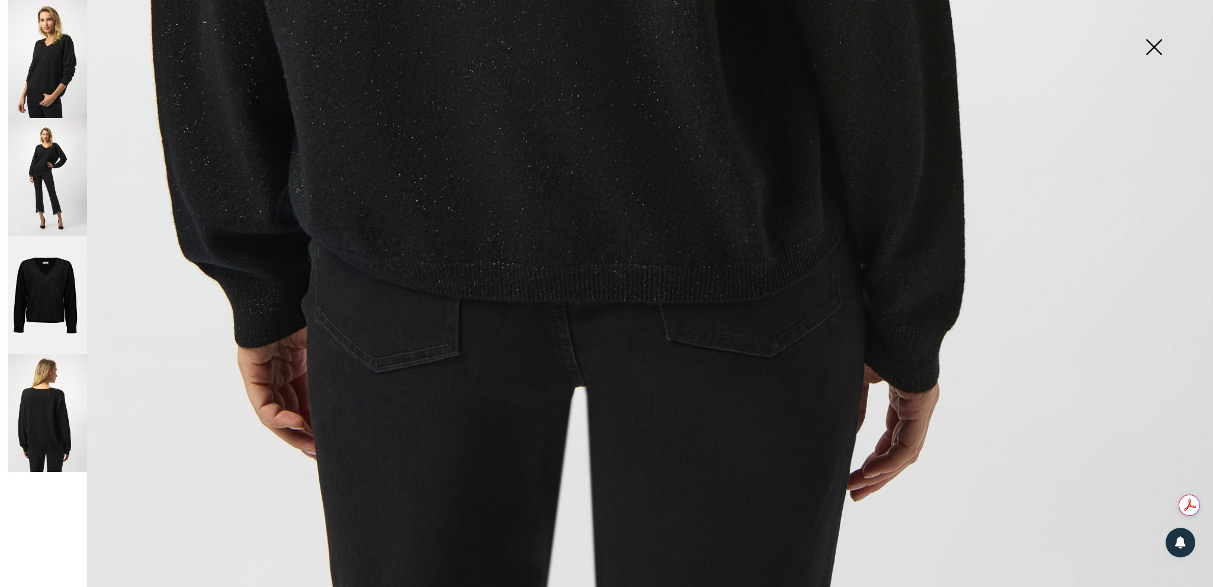
click at [1153, 49] on img at bounding box center [1153, 48] width 59 height 61
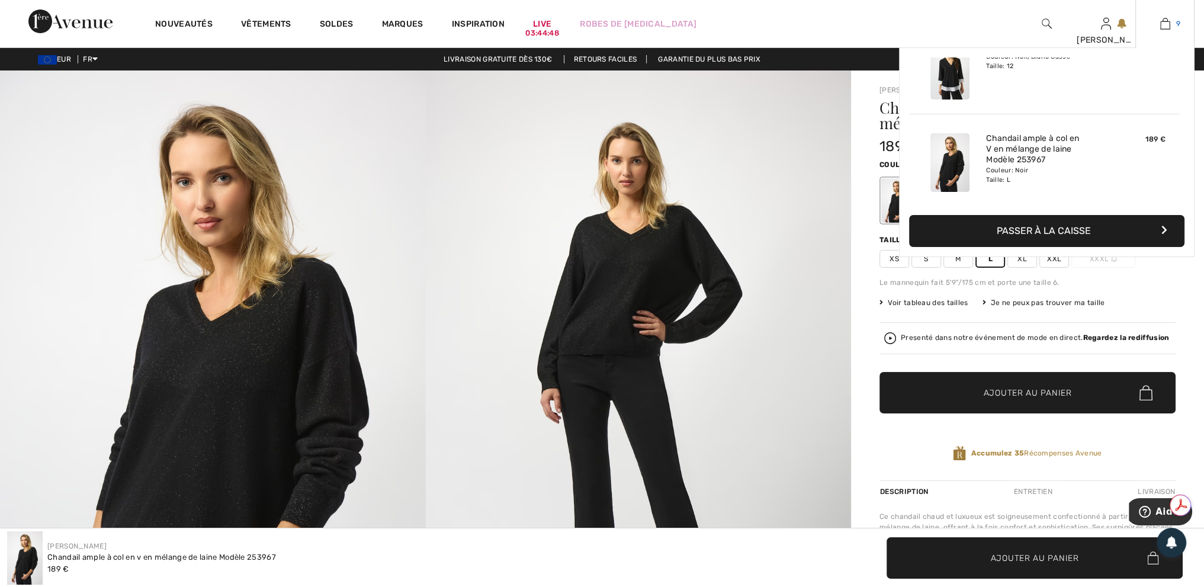
click at [1160, 21] on img at bounding box center [1165, 24] width 10 height 14
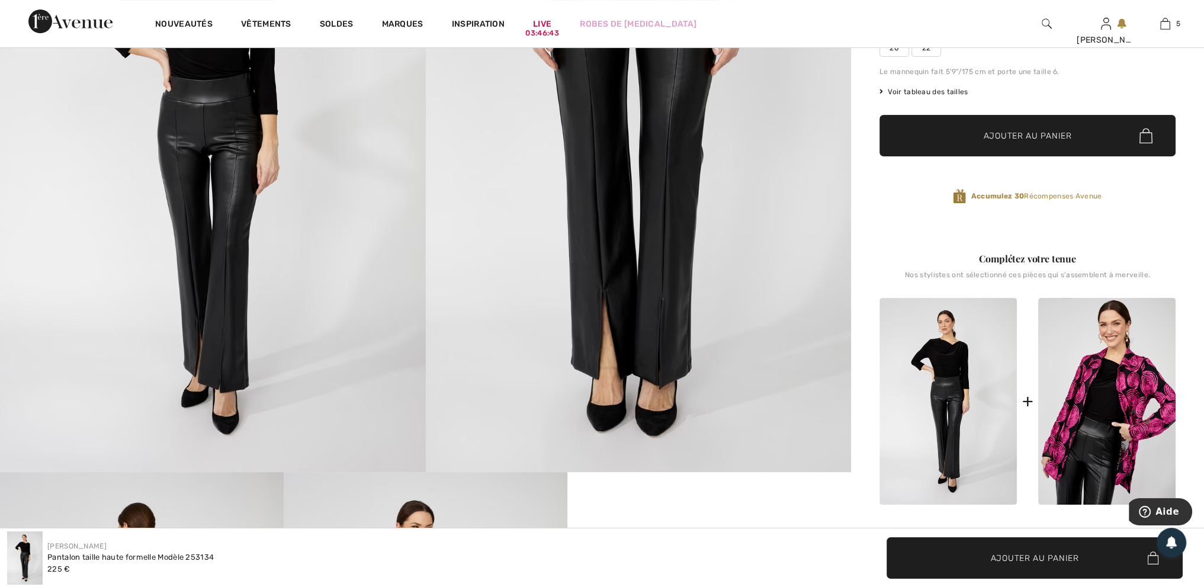
scroll to position [592, 0]
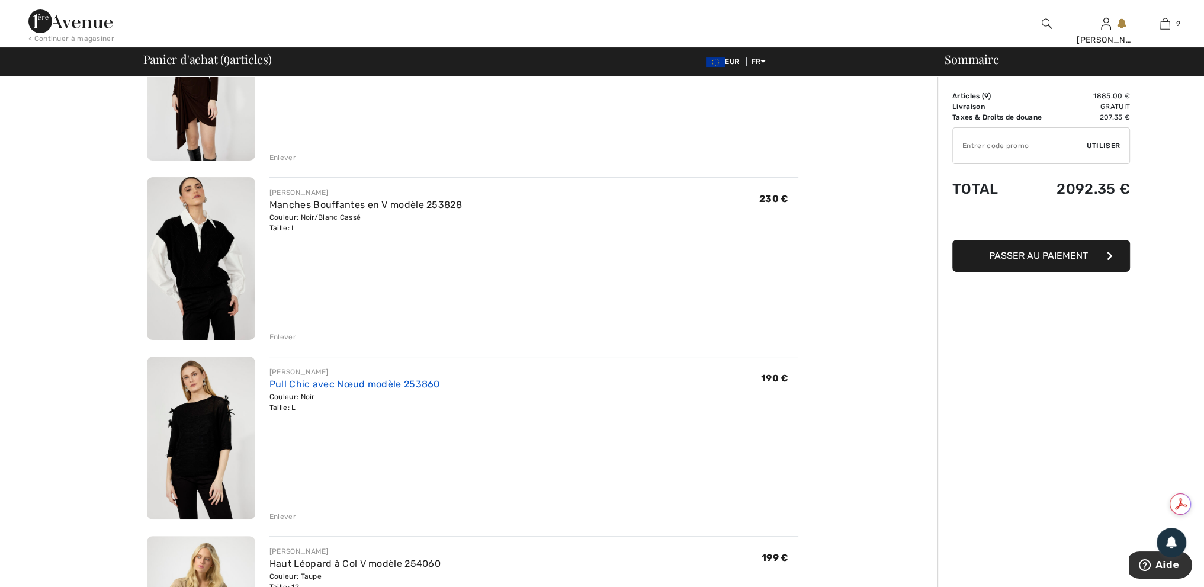
click at [367, 385] on link "Pull Chic avec Nœud modèle 253860" at bounding box center [354, 383] width 171 height 11
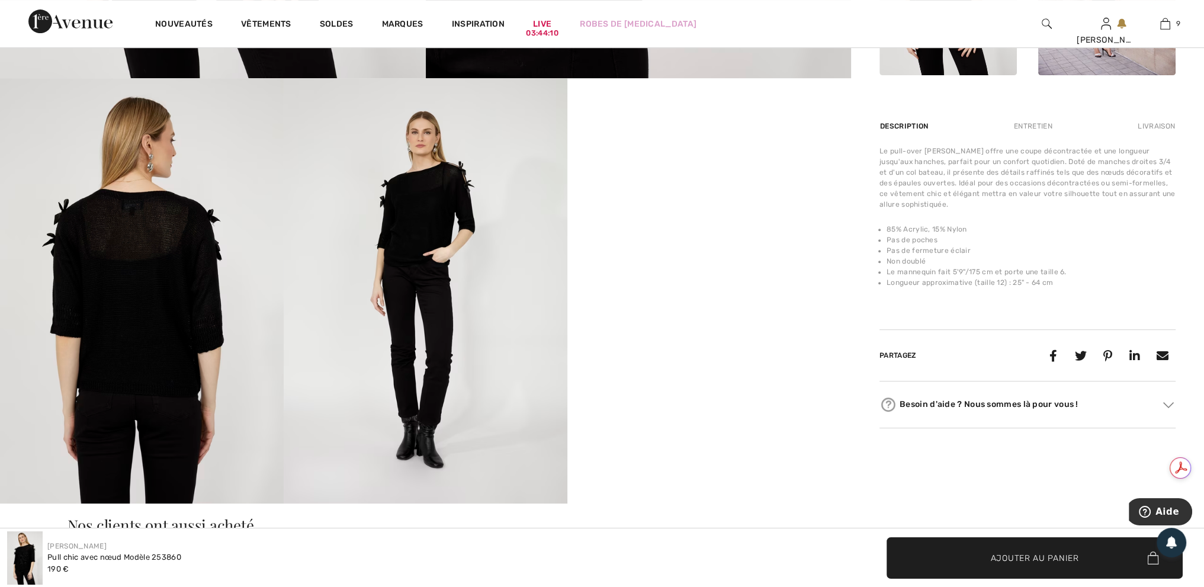
scroll to position [651, 0]
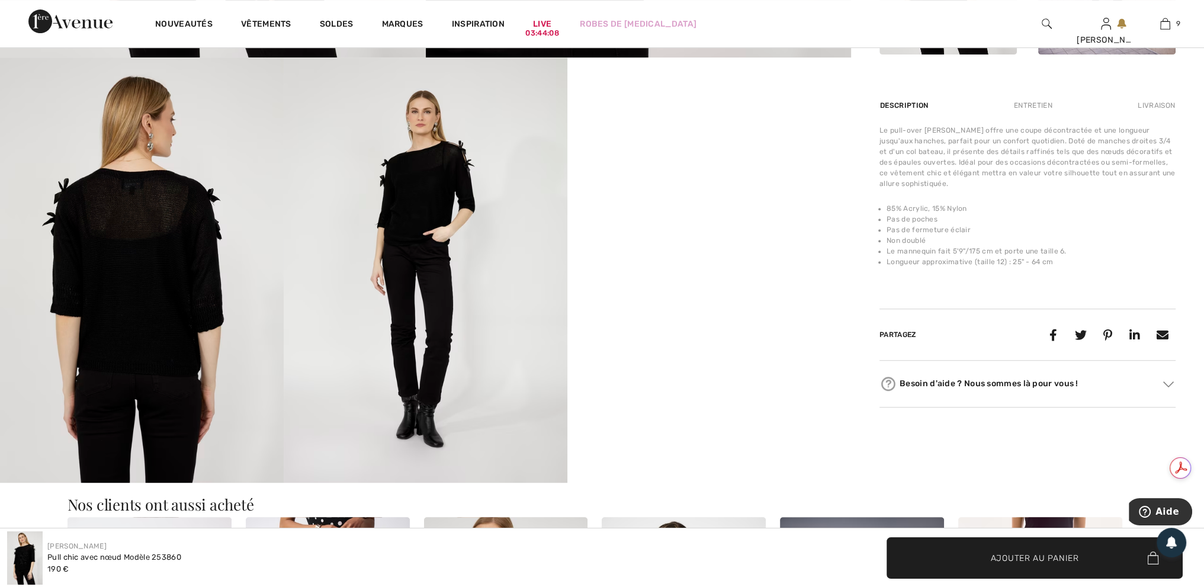
click at [812, 200] on video "Your browser does not support the video tag." at bounding box center [709, 128] width 284 height 142
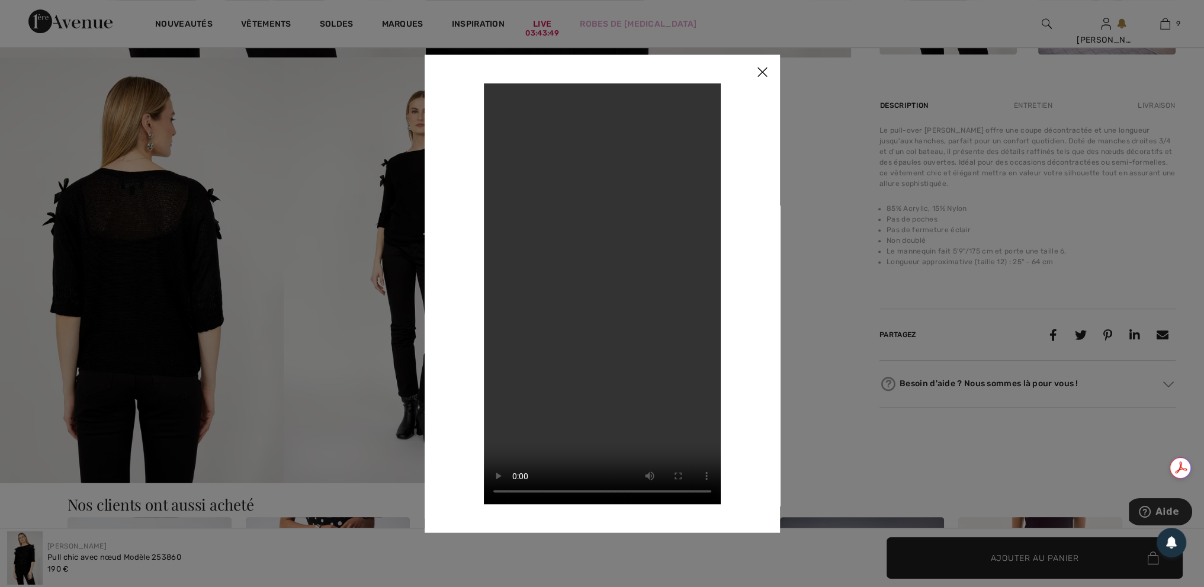
click at [761, 68] on img at bounding box center [762, 72] width 36 height 37
